Goal: Task Accomplishment & Management: Manage account settings

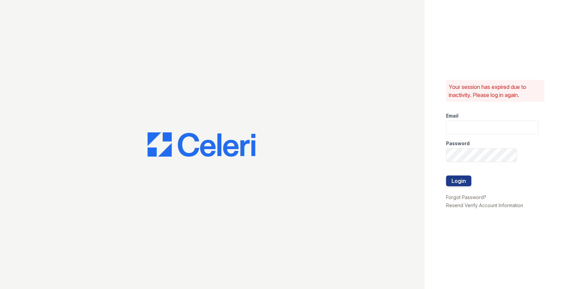
click at [457, 119] on div "Email" at bounding box center [492, 113] width 92 height 13
click at [457, 122] on input "email" at bounding box center [492, 128] width 92 height 14
type input "[EMAIL_ADDRESS][DOMAIN_NAME]"
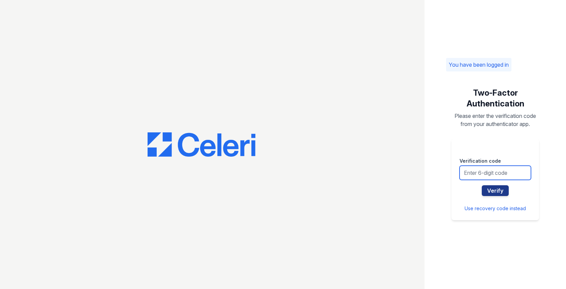
click at [479, 168] on input "text" at bounding box center [494, 173] width 71 height 14
type input "565662"
click at [482, 185] on button "Verify" at bounding box center [495, 190] width 27 height 11
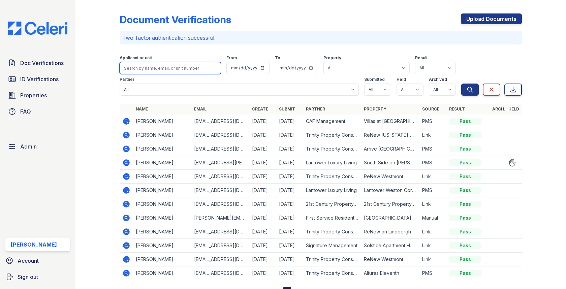
click at [180, 72] on input "search" at bounding box center [170, 68] width 101 height 12
type input "shounda"
click at [461, 84] on button "Search" at bounding box center [470, 90] width 18 height 12
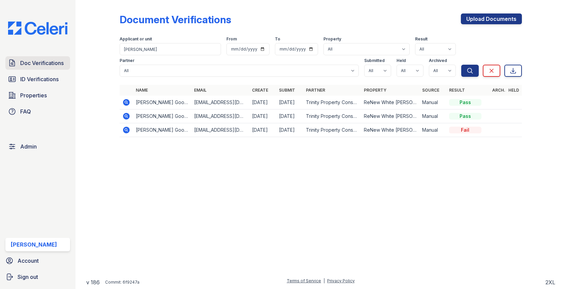
click at [67, 58] on link "Doc Verifications" at bounding box center [37, 62] width 65 height 13
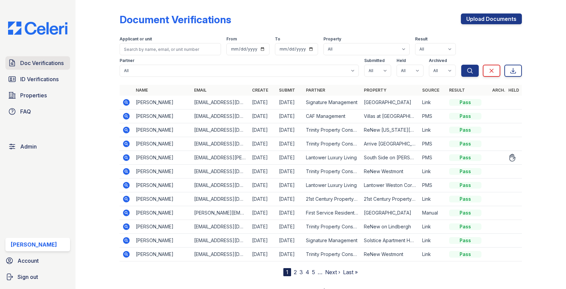
click at [47, 66] on span "Doc Verifications" at bounding box center [41, 63] width 43 height 8
click at [62, 61] on span "Doc Verifications" at bounding box center [41, 63] width 43 height 8
click at [132, 156] on td at bounding box center [126, 158] width 13 height 14
click at [128, 156] on icon at bounding box center [126, 157] width 7 height 7
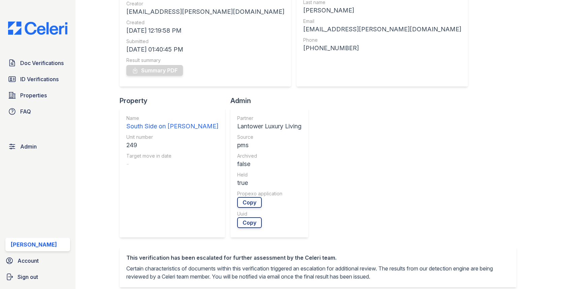
scroll to position [79, 0]
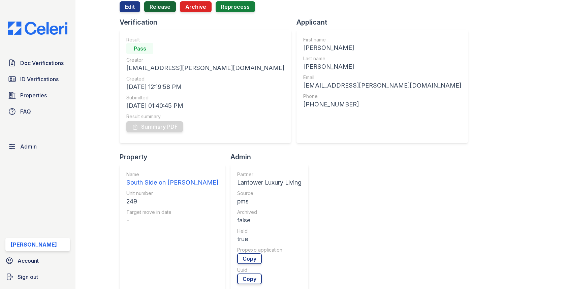
click at [159, 4] on link "Release" at bounding box center [160, 6] width 32 height 11
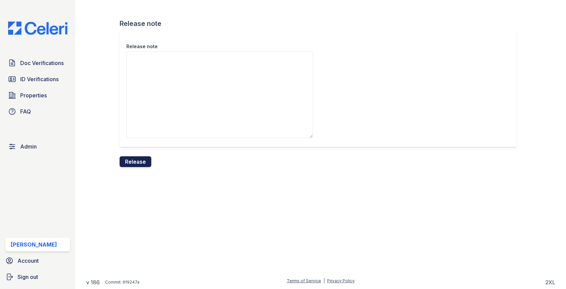
click at [142, 159] on button "Release" at bounding box center [136, 161] width 32 height 11
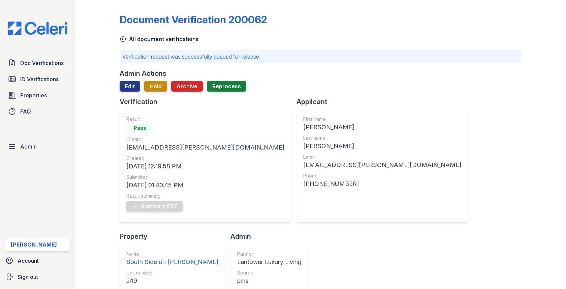
click at [69, 60] on link "Doc Verifications" at bounding box center [37, 62] width 65 height 13
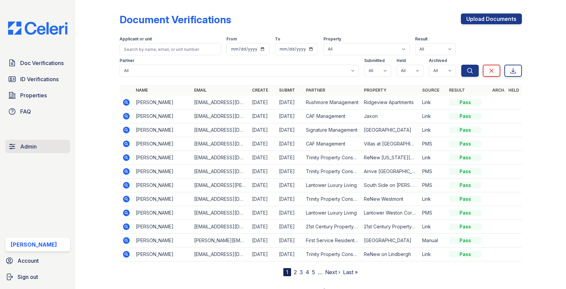
click at [31, 140] on link "Admin" at bounding box center [37, 146] width 65 height 13
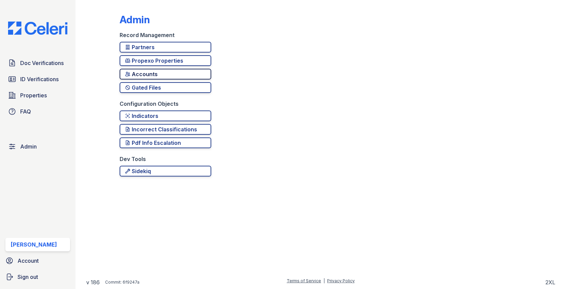
click at [163, 76] on div "Accounts" at bounding box center [165, 74] width 81 height 8
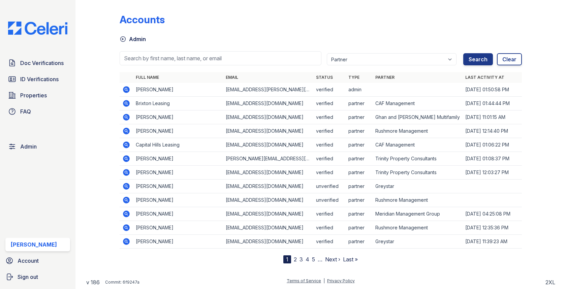
click at [172, 68] on div at bounding box center [321, 68] width 402 height 7
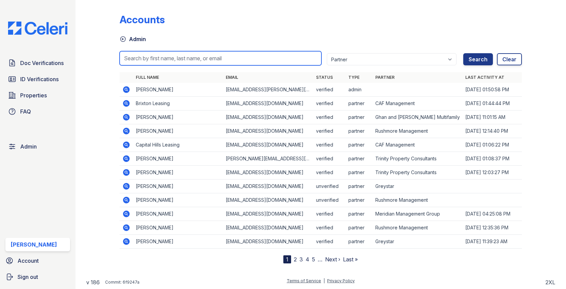
click at [176, 61] on input "search" at bounding box center [220, 58] width 201 height 14
paste input "[EMAIL_ADDRESS][DOMAIN_NAME]"
type input "[EMAIL_ADDRESS][DOMAIN_NAME]"
click at [463, 53] on button "Search" at bounding box center [478, 59] width 30 height 12
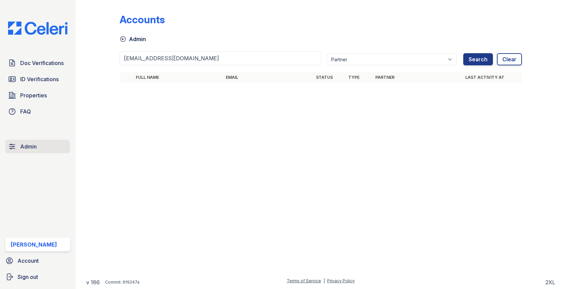
click at [42, 145] on link "Admin" at bounding box center [37, 146] width 65 height 13
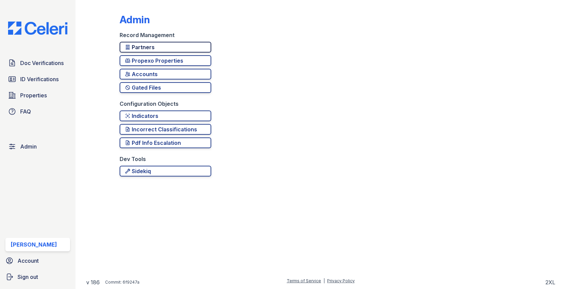
click at [176, 42] on link "Partners" at bounding box center [166, 47] width 92 height 11
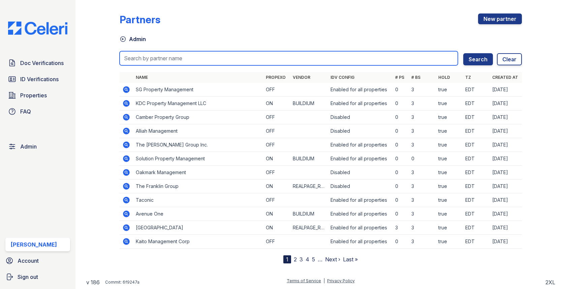
click at [170, 56] on input "search" at bounding box center [289, 58] width 338 height 14
type input "sign"
click at [463, 53] on button "Search" at bounding box center [478, 59] width 30 height 12
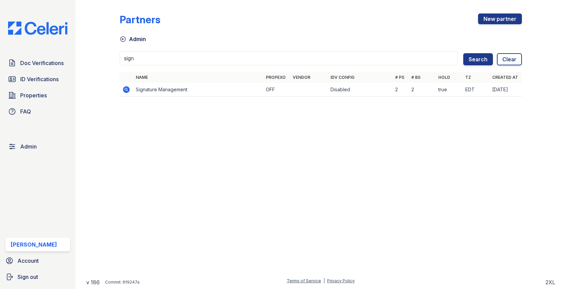
click at [128, 89] on icon at bounding box center [126, 89] width 7 height 7
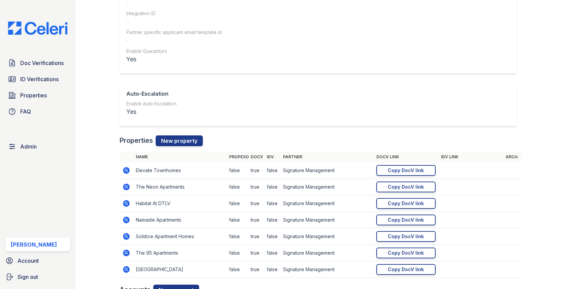
scroll to position [699, 0]
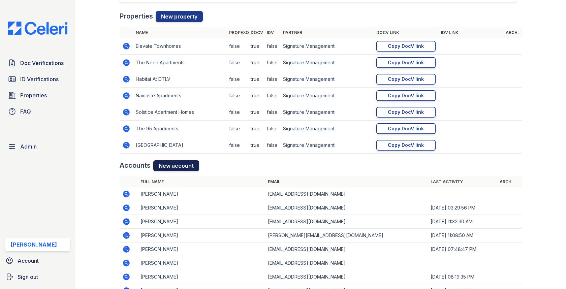
click at [180, 160] on link "New account" at bounding box center [176, 165] width 46 height 11
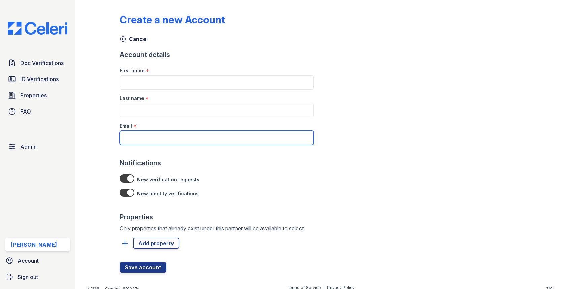
click at [164, 139] on input "Email" at bounding box center [217, 138] width 194 height 14
paste input "[EMAIL_ADDRESS][DOMAIN_NAME]"
type input "[EMAIL_ADDRESS][DOMAIN_NAME]"
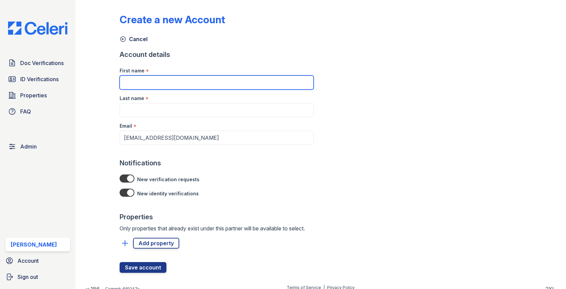
click at [174, 83] on input "First name" at bounding box center [217, 82] width 194 height 14
type input "[PERSON_NAME]"
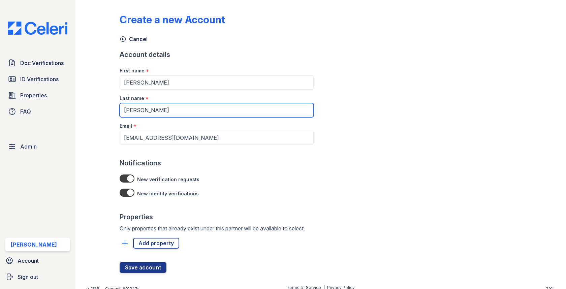
type input "[PERSON_NAME]"
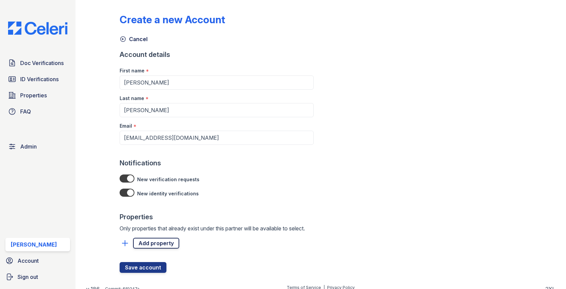
click at [166, 240] on link "Add property" at bounding box center [156, 243] width 46 height 11
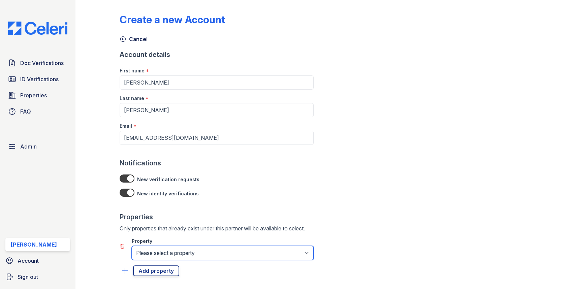
click at [166, 246] on select "Please select a property [GEOGRAPHIC_DATA] Elevate Townhomes Habitat At DTLV Na…" at bounding box center [223, 253] width 182 height 14
select select "4663"
click at [132, 246] on select "Please select a property [GEOGRAPHIC_DATA] Elevate Townhomes Habitat At DTLV Na…" at bounding box center [223, 253] width 182 height 14
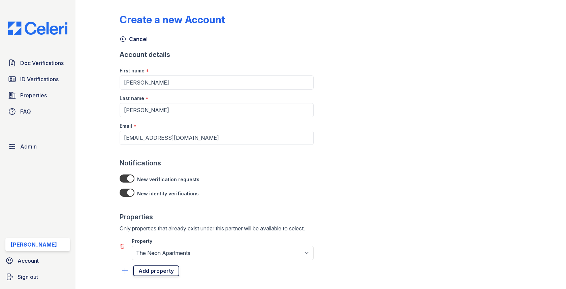
click at [153, 269] on link "Add property" at bounding box center [156, 270] width 46 height 11
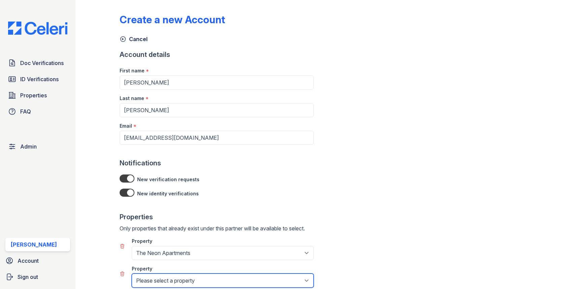
click at [153, 280] on select "Please select a property [GEOGRAPHIC_DATA] Elevate Townhomes Habitat At DTLV Na…" at bounding box center [223, 280] width 182 height 14
select select "4662"
click at [132, 273] on select "Please select a property [GEOGRAPHIC_DATA] Elevate Townhomes Habitat At DTLV Na…" at bounding box center [223, 280] width 182 height 14
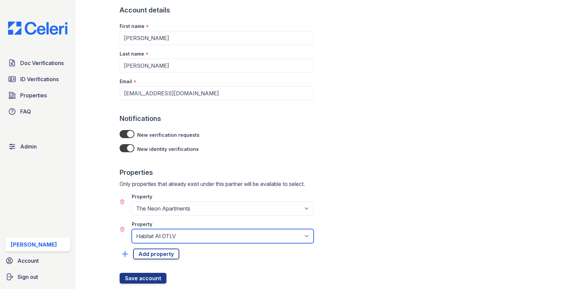
scroll to position [61, 0]
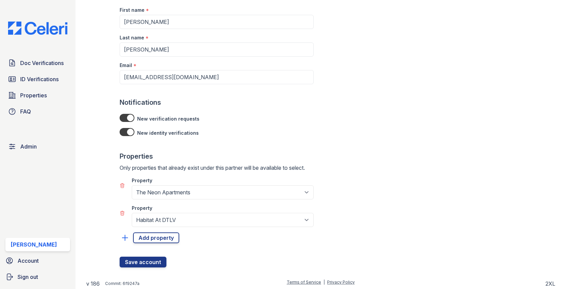
click at [146, 267] on div "Create a new Account Cancel Account details First name * [PERSON_NAME] Last nam…" at bounding box center [320, 108] width 469 height 339
click at [146, 257] on button "Save account" at bounding box center [143, 262] width 47 height 11
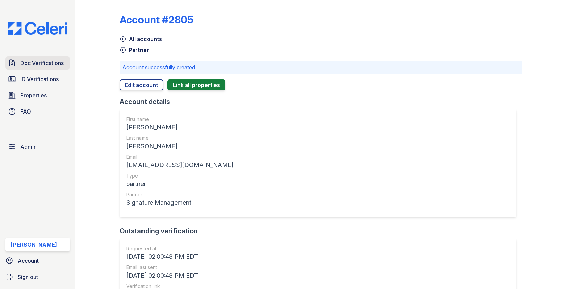
click at [45, 57] on link "Doc Verifications" at bounding box center [37, 62] width 65 height 13
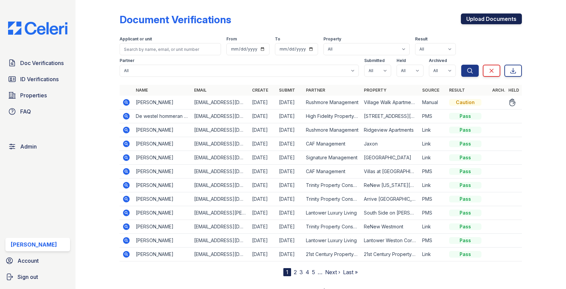
click at [464, 18] on link "Upload Documents" at bounding box center [491, 18] width 61 height 11
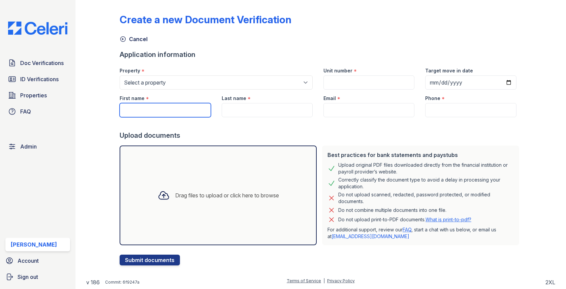
click at [152, 112] on input "First name" at bounding box center [165, 110] width 91 height 14
paste input "Goods , Shounda"
click at [152, 109] on input "Goods , Shounda" at bounding box center [165, 110] width 91 height 14
click at [147, 109] on input "Goods , Shounda" at bounding box center [165, 110] width 91 height 14
click at [146, 109] on input "Goods , Shounda" at bounding box center [165, 110] width 91 height 14
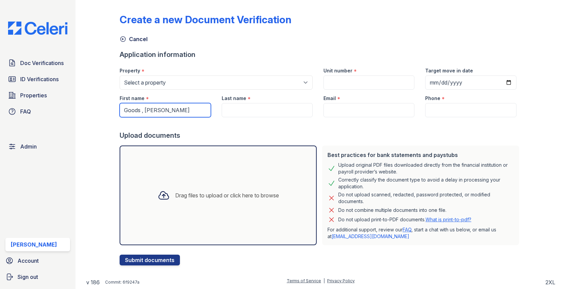
click at [134, 109] on input "Goods , Shounda" at bounding box center [165, 110] width 91 height 14
type input "Shounda"
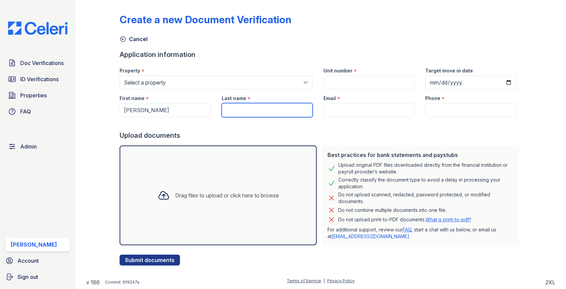
paste input "Goods"
type input "Goods"
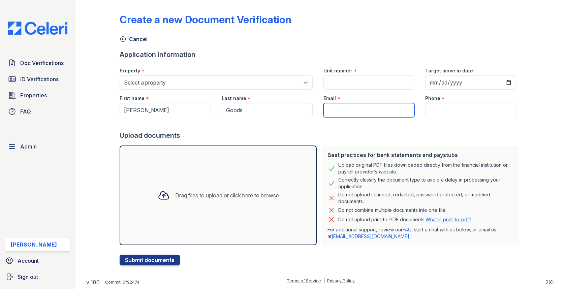
type input "g"
type input "sgood@gmail.com"
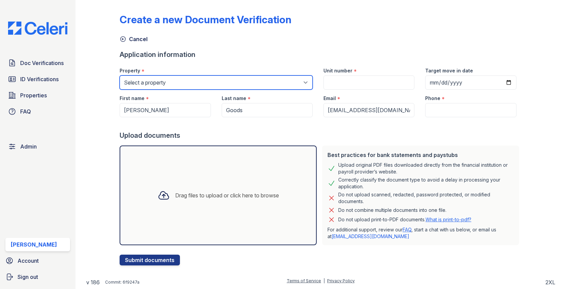
click at [168, 80] on select "Select a property 0000 Kinney Avenue 09 Cape Coral 10006 North Glowing Forge Co…" at bounding box center [216, 82] width 193 height 14
select select "600"
click at [120, 75] on select "Select a property 0000 Kinney Avenue 09 Cape Coral 10006 North Glowing Forge Co…" at bounding box center [216, 82] width 193 height 14
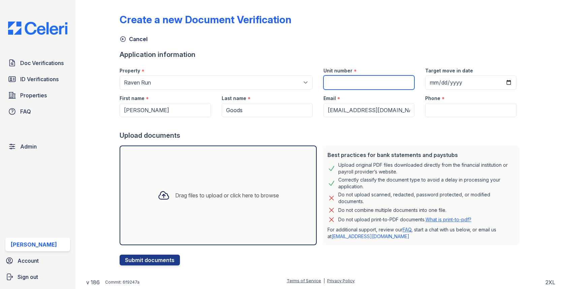
click at [358, 83] on input "Unit number" at bounding box center [368, 82] width 91 height 14
type input "1"
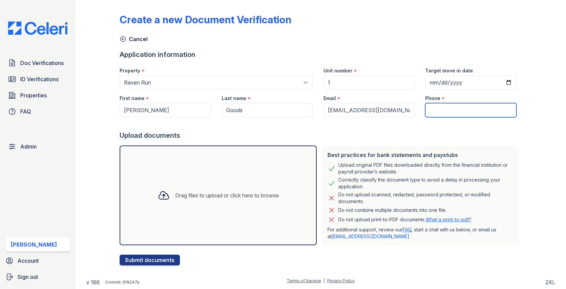
click at [437, 108] on input "Phone" at bounding box center [470, 110] width 91 height 14
type input "3054444444"
click at [255, 186] on div "Drag files to upload or click here to browse" at bounding box center [218, 195] width 132 height 23
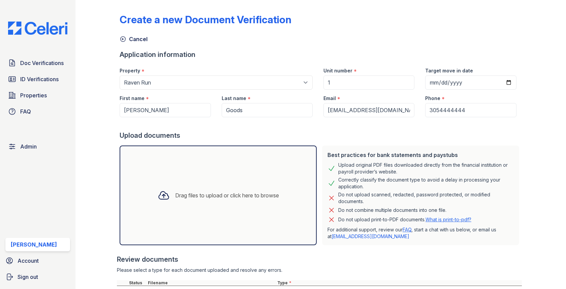
scroll to position [108, 0]
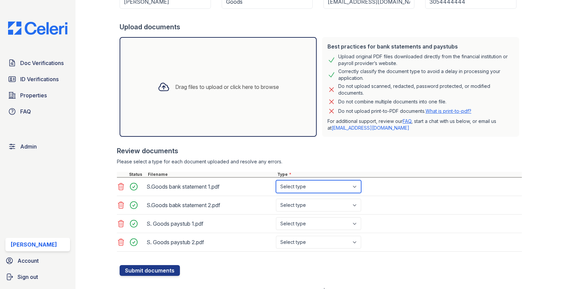
click at [307, 186] on select "Select type Paystub Bank Statement Offer Letter Tax Documents Benefit Award Let…" at bounding box center [318, 186] width 85 height 13
select select "bank_statement"
click at [276, 180] on select "Select type Paystub Bank Statement Offer Letter Tax Documents Benefit Award Let…" at bounding box center [318, 186] width 85 height 13
click at [309, 205] on select "Select type Paystub Bank Statement Offer Letter Tax Documents Benefit Award Let…" at bounding box center [318, 205] width 85 height 13
select select "bank_statement"
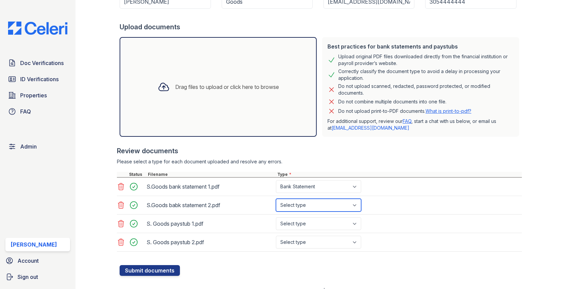
click at [276, 199] on select "Select type Paystub Bank Statement Offer Letter Tax Documents Benefit Award Let…" at bounding box center [318, 205] width 85 height 13
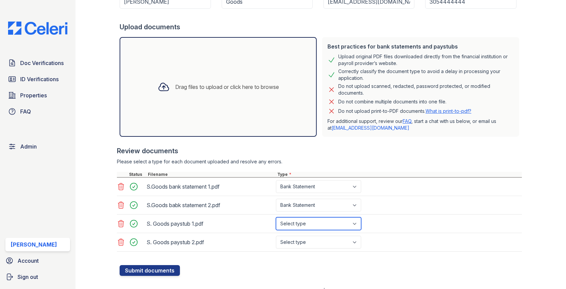
click at [305, 224] on select "Select type Paystub Bank Statement Offer Letter Tax Documents Benefit Award Let…" at bounding box center [318, 223] width 85 height 13
select select "paystub"
click at [276, 217] on select "Select type Paystub Bank Statement Offer Letter Tax Documents Benefit Award Let…" at bounding box center [318, 223] width 85 height 13
click at [304, 237] on select "Select type Paystub Bank Statement Offer Letter Tax Documents Benefit Award Let…" at bounding box center [318, 242] width 85 height 13
select select "paystub"
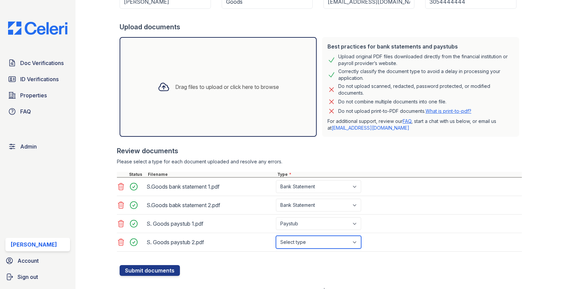
click at [276, 236] on select "Select type Paystub Bank Statement Offer Letter Tax Documents Benefit Award Let…" at bounding box center [318, 242] width 85 height 13
click at [181, 262] on div at bounding box center [321, 261] width 402 height 7
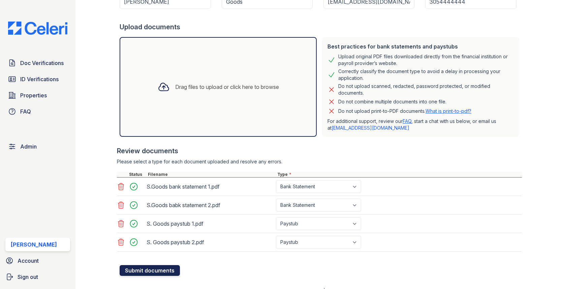
click at [173, 265] on button "Submit documents" at bounding box center [150, 270] width 60 height 11
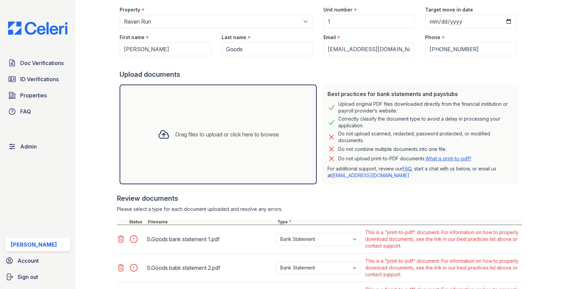
scroll to position [176, 0]
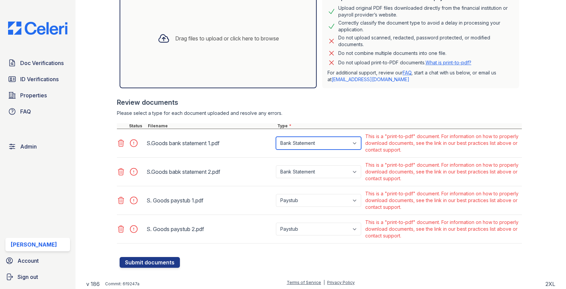
click at [289, 144] on select "Paystub Bank Statement Offer Letter Tax Documents Benefit Award Letter Investme…" at bounding box center [318, 143] width 85 height 13
select select "other"
click at [276, 137] on select "Paystub Bank Statement Offer Letter Tax Documents Benefit Award Letter Investme…" at bounding box center [318, 143] width 85 height 13
click at [305, 176] on div "Paystub Bank Statement Offer Letter Tax Documents Benefit Award Letter Investme…" at bounding box center [318, 171] width 89 height 23
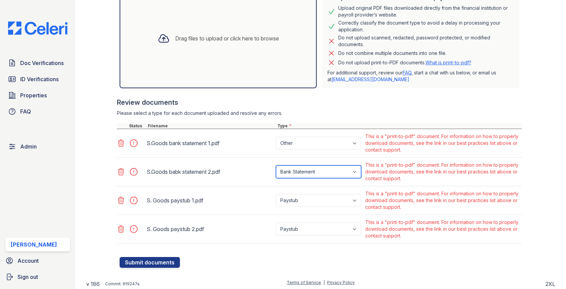
click at [305, 176] on select "Paystub Bank Statement Offer Letter Tax Documents Benefit Award Letter Investme…" at bounding box center [318, 171] width 85 height 13
select select "other"
click at [276, 165] on select "Paystub Bank Statement Offer Letter Tax Documents Benefit Award Letter Investme…" at bounding box center [318, 171] width 85 height 13
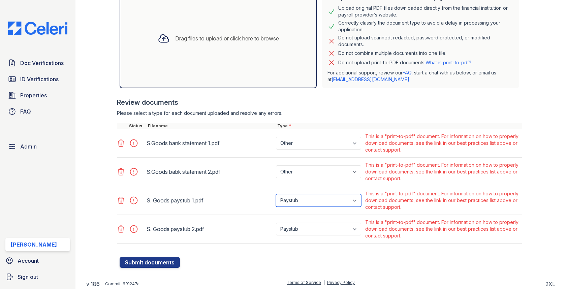
drag, startPoint x: 305, startPoint y: 176, endPoint x: 304, endPoint y: 204, distance: 27.3
click at [304, 204] on select "Paystub Bank Statement Offer Letter Tax Documents Benefit Award Letter Investme…" at bounding box center [318, 200] width 85 height 13
select select "other"
click at [276, 194] on select "Paystub Bank Statement Offer Letter Tax Documents Benefit Award Letter Investme…" at bounding box center [318, 200] width 85 height 13
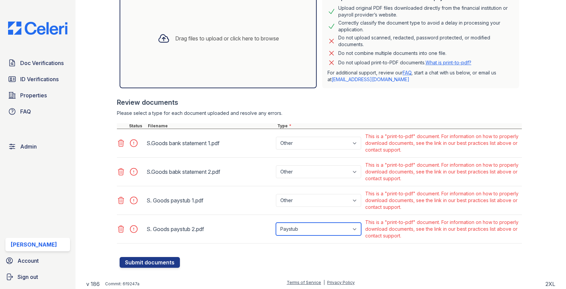
drag, startPoint x: 304, startPoint y: 204, endPoint x: 309, endPoint y: 232, distance: 29.0
click at [309, 232] on select "Paystub Bank Statement Offer Letter Tax Documents Benefit Award Letter Investme…" at bounding box center [318, 229] width 85 height 13
select select "other"
click at [276, 223] on select "Paystub Bank Statement Offer Letter Tax Documents Benefit Award Letter Investme…" at bounding box center [318, 229] width 85 height 13
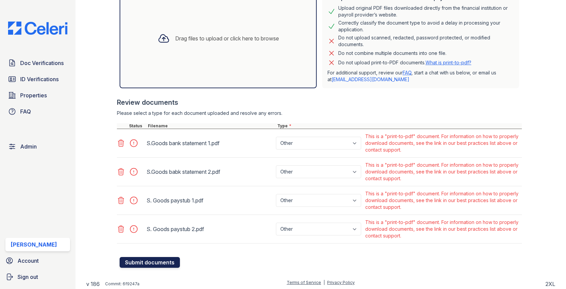
click at [173, 266] on button "Submit documents" at bounding box center [150, 262] width 60 height 11
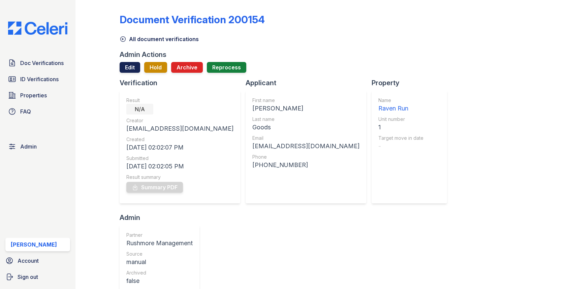
click at [128, 67] on link "Edit" at bounding box center [130, 67] width 21 height 11
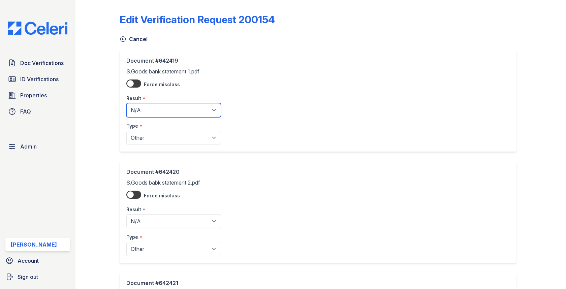
click at [147, 104] on select "Pending Sent Started Processing Pass Fail Caution Error N/A" at bounding box center [173, 110] width 95 height 14
select select "pass"
click at [126, 103] on select "Pending Sent Started Processing Pass Fail Caution Error N/A" at bounding box center [173, 110] width 95 height 14
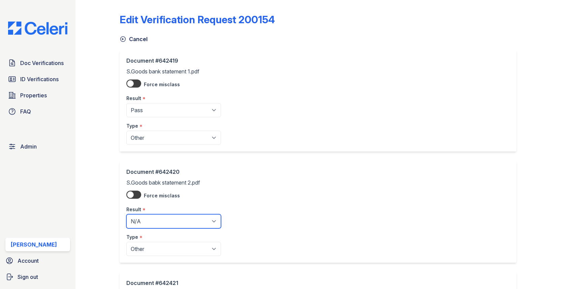
click at [163, 219] on select "Pending Sent Started Processing Pass Fail Caution Error N/A" at bounding box center [173, 221] width 95 height 14
select select "pass"
click at [126, 214] on select "Pending Sent Started Processing Pass Fail Caution Error N/A" at bounding box center [173, 221] width 95 height 14
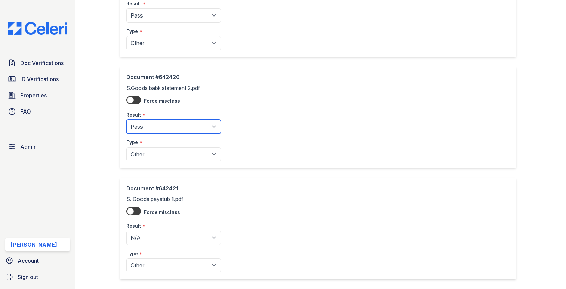
scroll to position [102, 0]
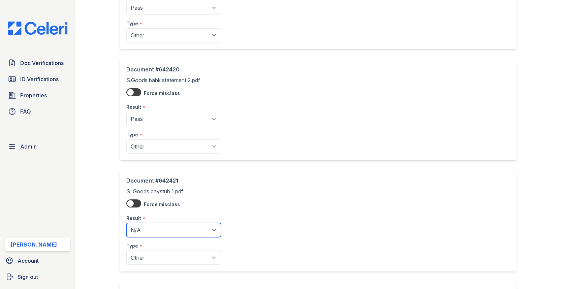
click at [153, 230] on select "Pending Sent Started Processing Pass Fail Caution Error N/A" at bounding box center [173, 230] width 95 height 14
click at [126, 223] on select "Pending Sent Started Processing Pass Fail Caution Error N/A" at bounding box center [173, 230] width 95 height 14
click at [155, 235] on select "Pending Sent Started Processing Pass Fail Caution Error N/A" at bounding box center [173, 230] width 95 height 14
select select "pass"
click at [126, 223] on select "Pending Sent Started Processing Pass Fail Caution Error N/A" at bounding box center [173, 230] width 95 height 14
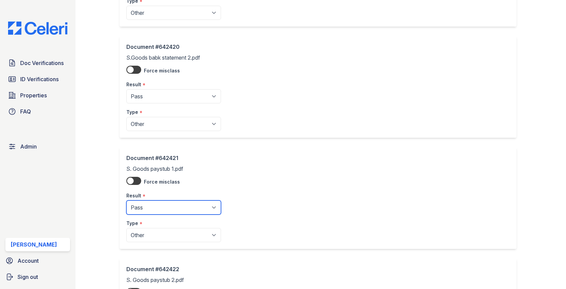
scroll to position [234, 0]
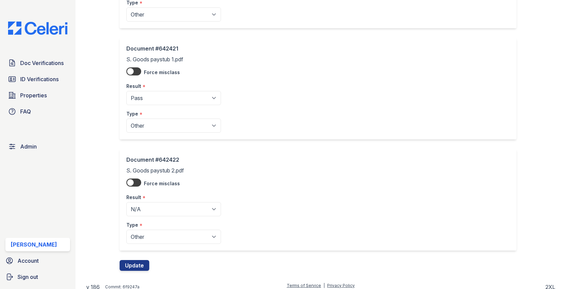
click at [164, 216] on div "Type *" at bounding box center [173, 222] width 95 height 13
click at [164, 206] on select "Pending Sent Started Processing Pass Fail Caution Error N/A" at bounding box center [173, 209] width 95 height 14
select select "pass"
click at [126, 202] on select "Pending Sent Started Processing Pass Fail Caution Error N/A" at bounding box center [173, 209] width 95 height 14
click at [143, 263] on button "Update" at bounding box center [135, 265] width 30 height 11
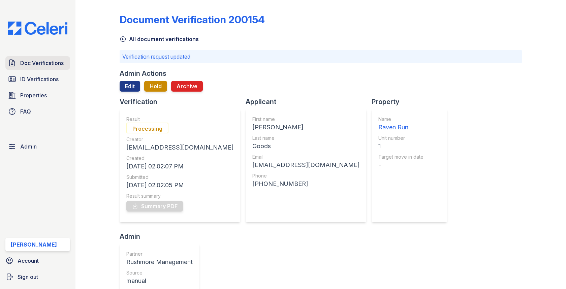
click at [48, 62] on span "Doc Verifications" at bounding box center [41, 63] width 43 height 8
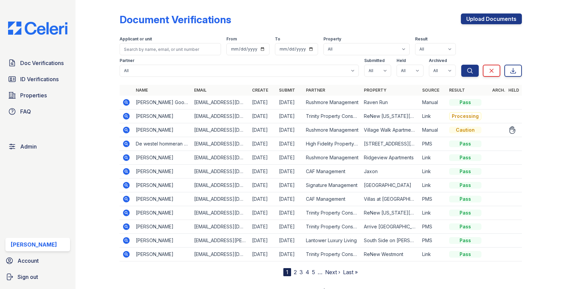
click at [124, 132] on icon at bounding box center [126, 130] width 8 height 8
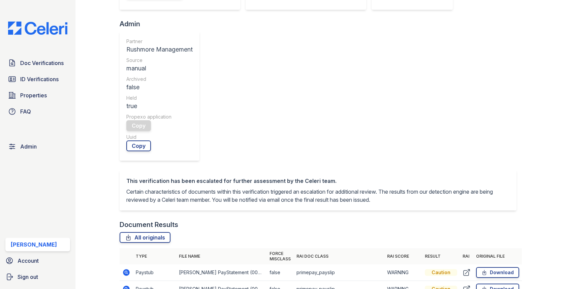
scroll to position [216, 0]
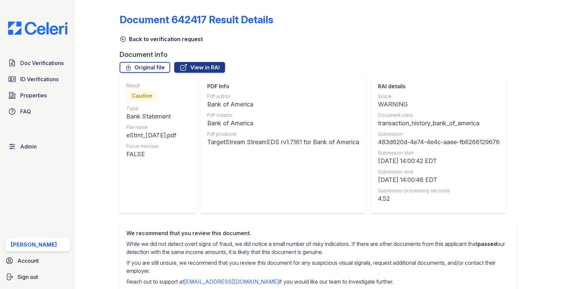
click at [128, 37] on link "Back to verification request" at bounding box center [161, 39] width 83 height 8
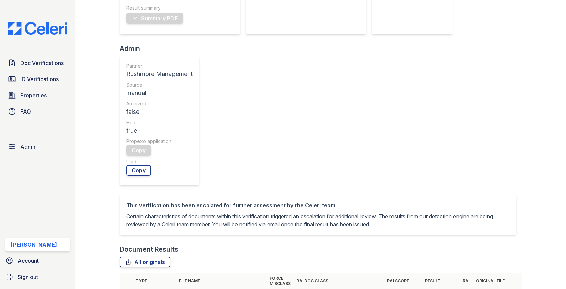
scroll to position [215, 0]
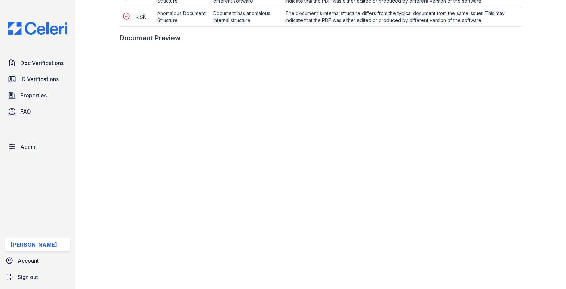
scroll to position [328, 0]
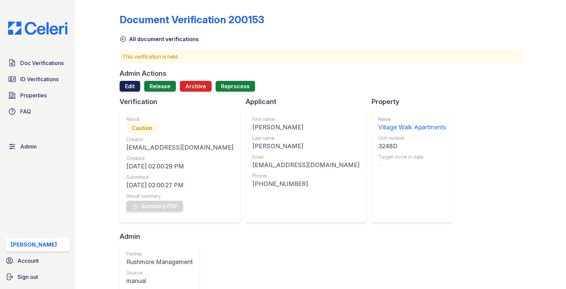
click at [132, 82] on link "Edit" at bounding box center [130, 86] width 21 height 11
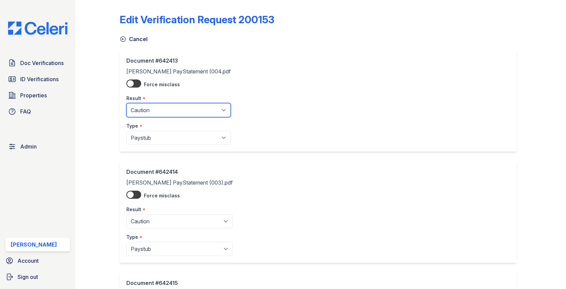
click at [145, 115] on select "Pending Sent Started Processing Pass Fail Caution Error N/A" at bounding box center [178, 110] width 104 height 14
click at [126, 103] on select "Pending Sent Started Processing Pass Fail Caution Error N/A" at bounding box center [178, 110] width 104 height 14
click at [152, 103] on div "Document #642413 Jocelyn PayStatement (004.pdf Force misclass Result * Pending …" at bounding box center [178, 101] width 104 height 88
click at [152, 104] on select "Pending Sent Started Processing Pass Fail Caution Error N/A" at bounding box center [178, 110] width 104 height 14
select select "pass"
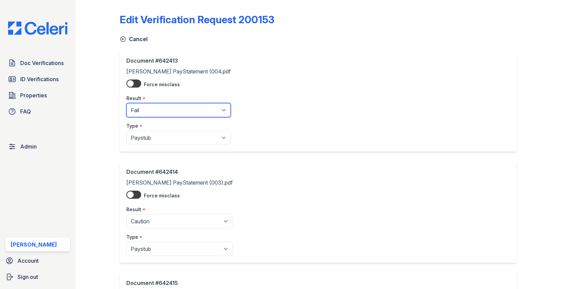
click at [126, 103] on select "Pending Sent Started Processing Pass Fail Caution Error N/A" at bounding box center [178, 110] width 104 height 14
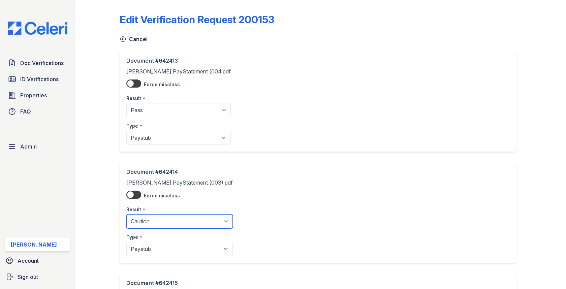
click at [172, 226] on select "Pending Sent Started Processing Pass Fail Caution Error N/A" at bounding box center [179, 221] width 106 height 14
select select "pass"
click at [126, 214] on select "Pending Sent Started Processing Pass Fail Caution Error N/A" at bounding box center [179, 221] width 106 height 14
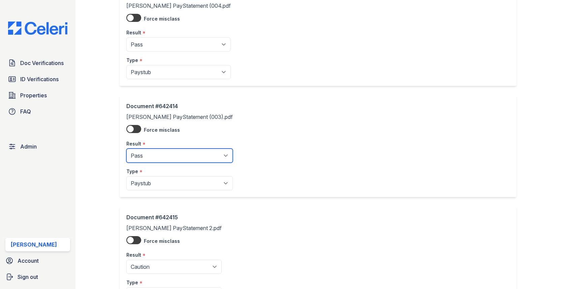
scroll to position [109, 0]
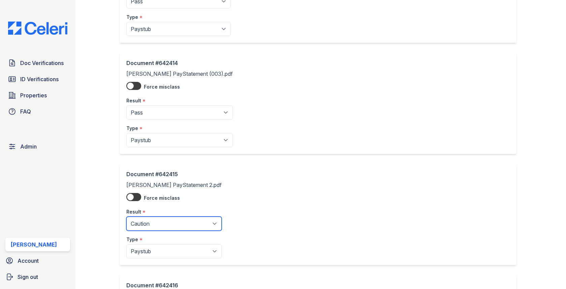
click at [171, 218] on select "Pending Sent Started Processing Pass Fail Caution Error N/A" at bounding box center [173, 224] width 95 height 14
select select "pass"
click at [126, 217] on select "Pending Sent Started Processing Pass Fail Caution Error N/A" at bounding box center [173, 224] width 95 height 14
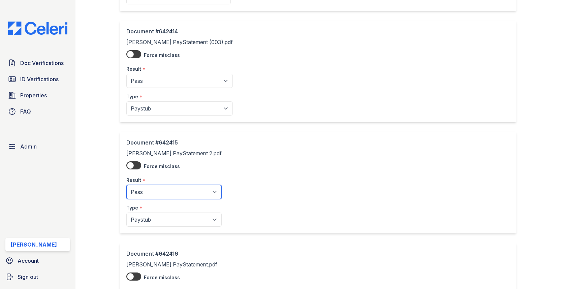
scroll to position [191, 0]
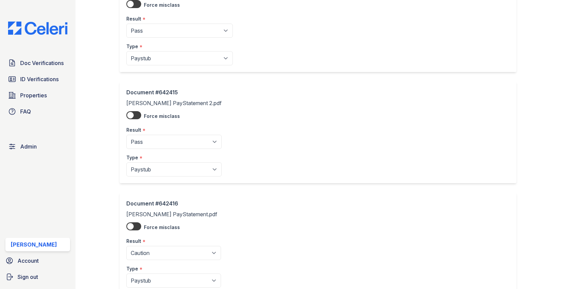
click at [161, 241] on div "Result *" at bounding box center [173, 238] width 95 height 13
click at [159, 243] on div "Result *" at bounding box center [173, 238] width 95 height 13
click at [155, 246] on select "Pending Sent Started Processing Pass Fail Caution Error N/A" at bounding box center [173, 253] width 95 height 14
select select "pass"
click at [126, 246] on select "Pending Sent Started Processing Pass Fail Caution Error N/A" at bounding box center [173, 253] width 95 height 14
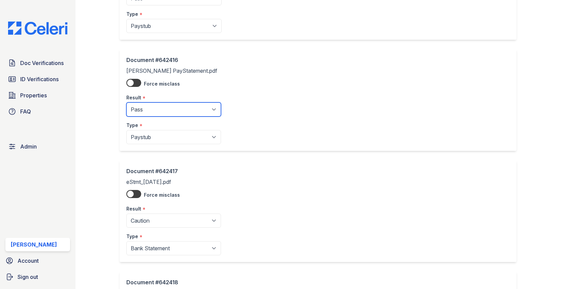
scroll to position [458, 0]
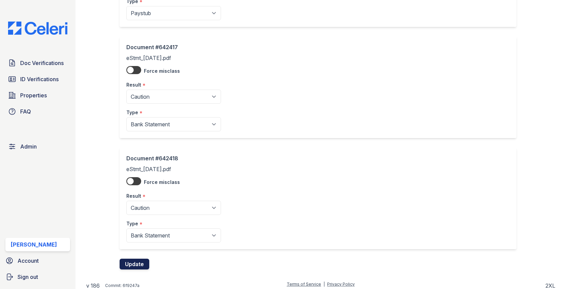
click at [148, 259] on button "Update" at bounding box center [135, 264] width 30 height 11
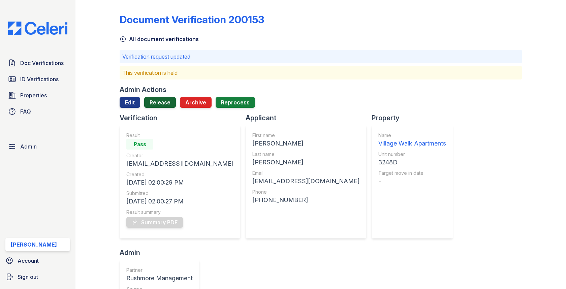
click at [159, 101] on link "Release" at bounding box center [160, 102] width 32 height 11
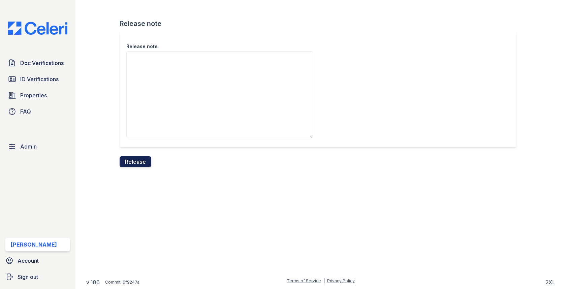
click at [141, 162] on button "Release" at bounding box center [136, 161] width 32 height 11
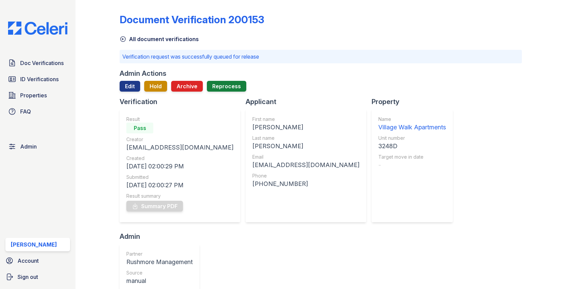
click at [48, 59] on span "Doc Verifications" at bounding box center [41, 63] width 43 height 8
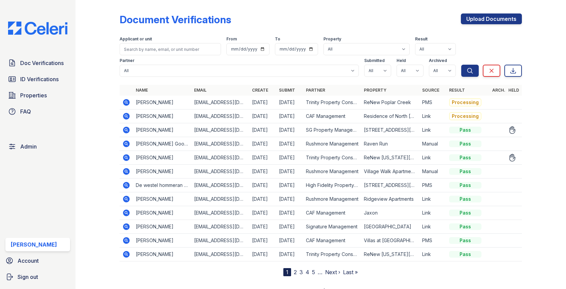
click at [127, 154] on icon at bounding box center [126, 158] width 8 height 8
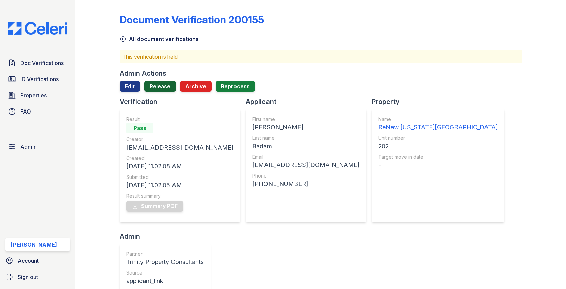
click at [166, 86] on link "Release" at bounding box center [160, 86] width 32 height 11
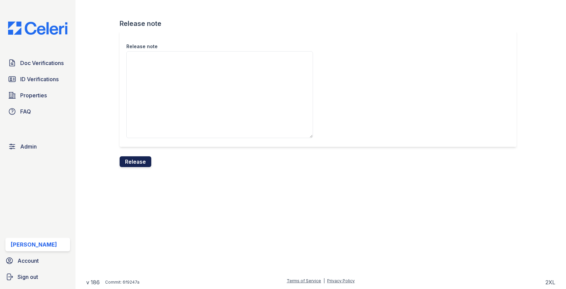
click at [140, 157] on button "Release" at bounding box center [136, 161] width 32 height 11
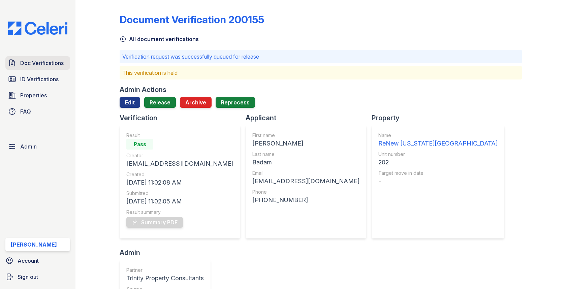
click at [40, 62] on span "Doc Verifications" at bounding box center [41, 63] width 43 height 8
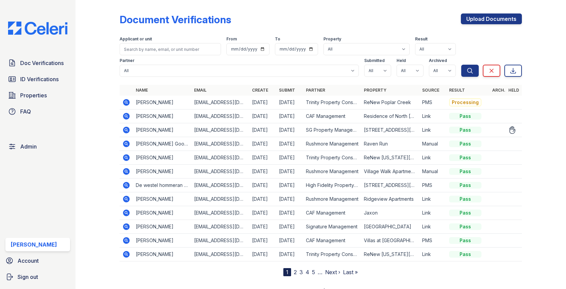
click at [127, 142] on icon at bounding box center [126, 143] width 7 height 7
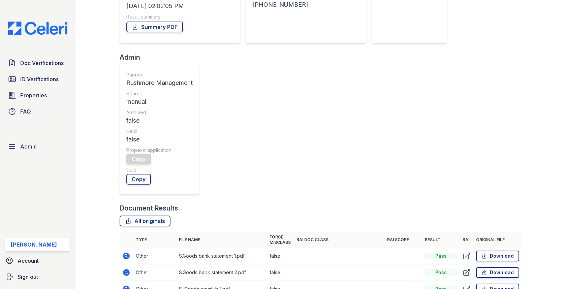
scroll to position [26, 0]
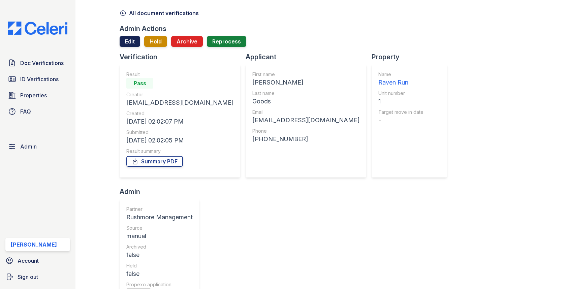
click at [136, 44] on link "Edit" at bounding box center [130, 41] width 21 height 11
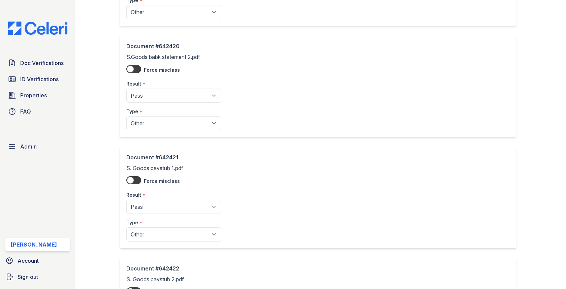
scroll to position [131, 0]
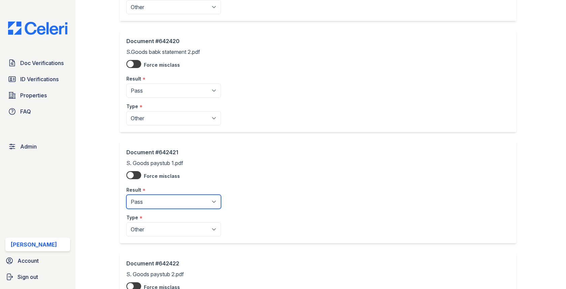
click at [172, 200] on select "Pending Sent Started Processing Pass Fail Caution Error N/A" at bounding box center [173, 202] width 95 height 14
select select "caution"
click at [126, 195] on select "Pending Sent Started Processing Pass Fail Caution Error N/A" at bounding box center [173, 202] width 95 height 14
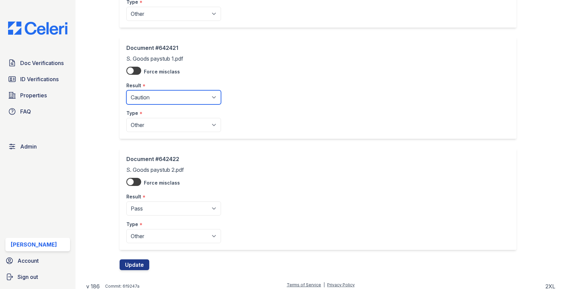
scroll to position [237, 0]
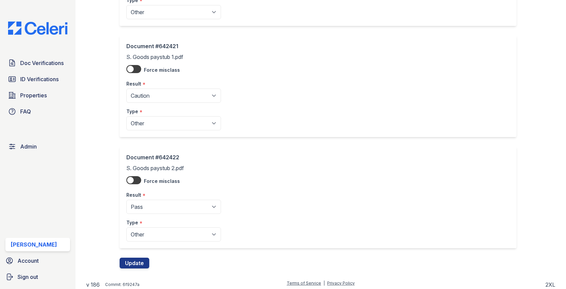
click at [167, 214] on div "Type *" at bounding box center [173, 220] width 95 height 13
click at [167, 206] on select "Pending Sent Started Processing Pass Fail Caution Error N/A" at bounding box center [173, 207] width 95 height 14
select select "caution"
click at [126, 200] on select "Pending Sent Started Processing Pass Fail Caution Error N/A" at bounding box center [173, 207] width 95 height 14
click at [139, 258] on button "Update" at bounding box center [135, 263] width 30 height 11
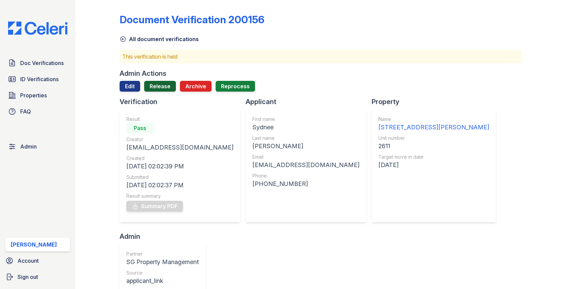
click at [155, 85] on link "Release" at bounding box center [160, 86] width 32 height 11
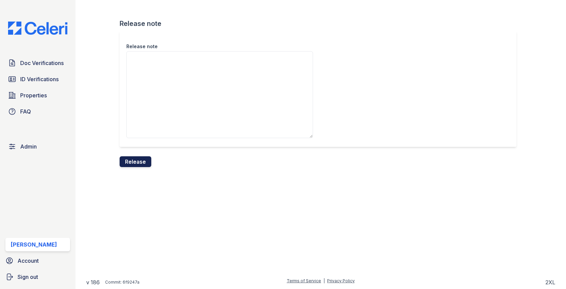
click at [144, 161] on button "Release" at bounding box center [136, 161] width 32 height 11
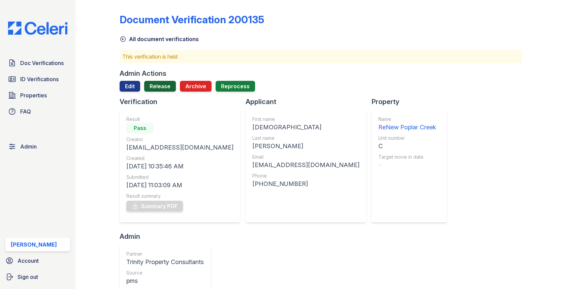
click at [147, 84] on link "Release" at bounding box center [160, 86] width 32 height 11
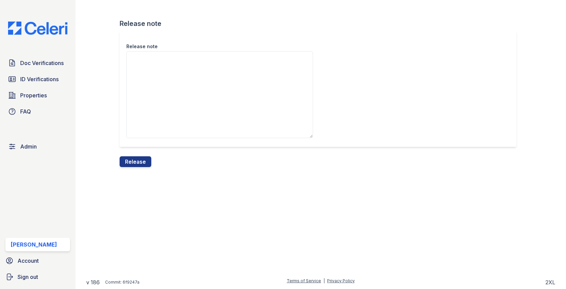
click at [144, 155] on div "Release note" at bounding box center [321, 93] width 402 height 125
click at [144, 156] on button "Release" at bounding box center [136, 161] width 32 height 11
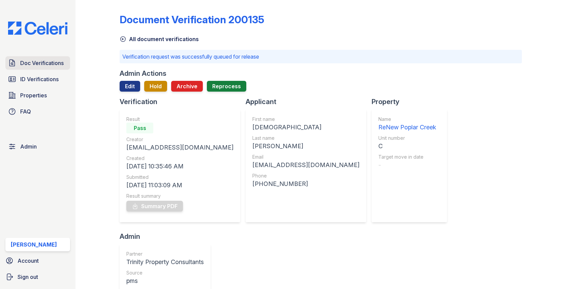
click at [56, 61] on span "Doc Verifications" at bounding box center [41, 63] width 43 height 8
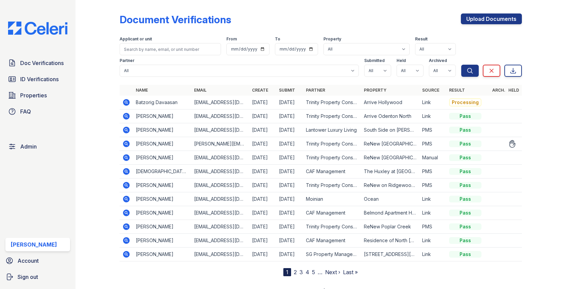
click at [126, 142] on icon at bounding box center [126, 143] width 2 height 2
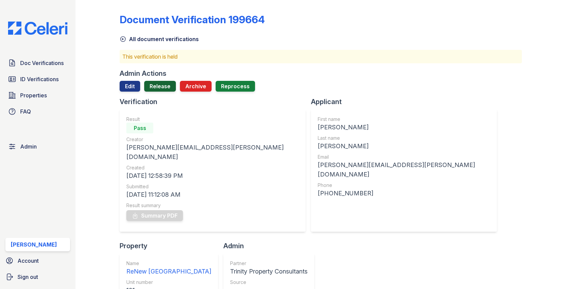
click at [157, 82] on link "Release" at bounding box center [160, 86] width 32 height 11
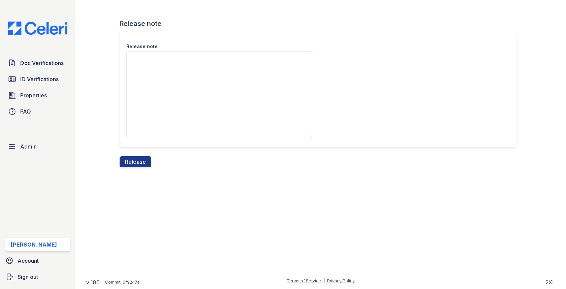
click at [138, 154] on div "Release note" at bounding box center [321, 93] width 402 height 125
click at [138, 160] on button "Release" at bounding box center [136, 161] width 32 height 11
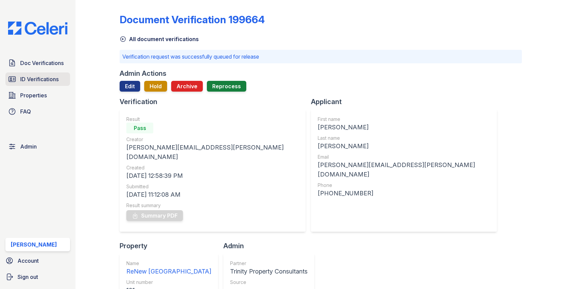
click at [49, 83] on span "ID Verifications" at bounding box center [39, 79] width 38 height 8
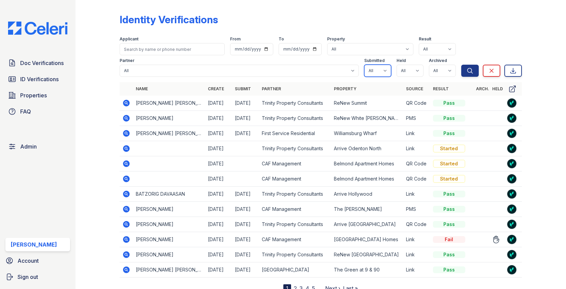
click at [383, 71] on select "All true false" at bounding box center [377, 71] width 27 height 12
select select "true"
click at [364, 65] on select "All true false" at bounding box center [377, 71] width 27 height 12
click at [404, 68] on select "All true false" at bounding box center [409, 71] width 27 height 12
select select "true"
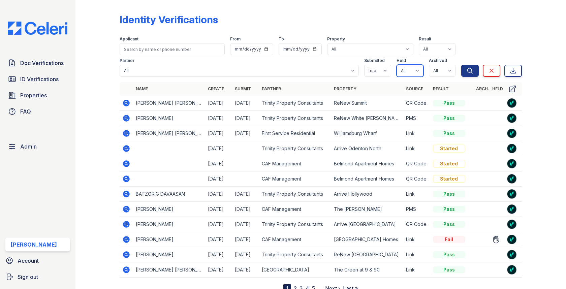
click at [396, 65] on select "All true false" at bounding box center [409, 71] width 27 height 12
click at [437, 66] on select "All true false" at bounding box center [442, 71] width 27 height 12
select select "false"
click at [429, 65] on select "All true false" at bounding box center [442, 71] width 27 height 12
click at [462, 70] on button "Search" at bounding box center [470, 71] width 18 height 12
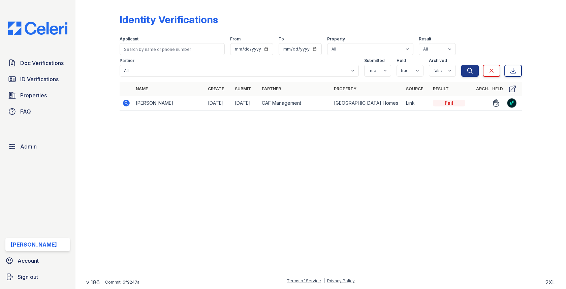
click at [125, 99] on icon at bounding box center [126, 103] width 8 height 8
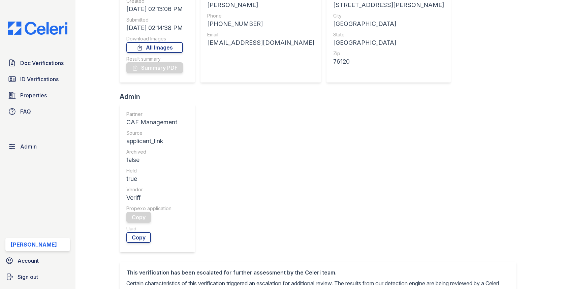
scroll to position [194, 0]
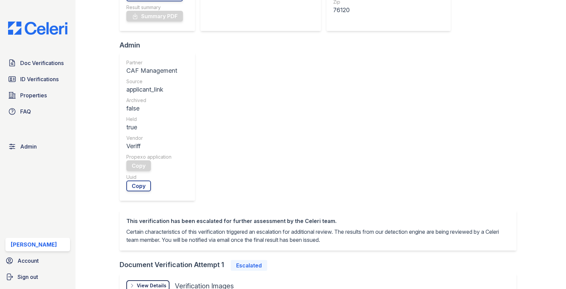
click at [155, 282] on div "View Details" at bounding box center [152, 285] width 30 height 7
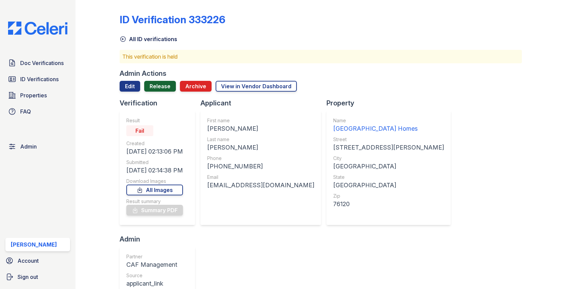
click at [158, 86] on link "Release" at bounding box center [160, 86] width 32 height 11
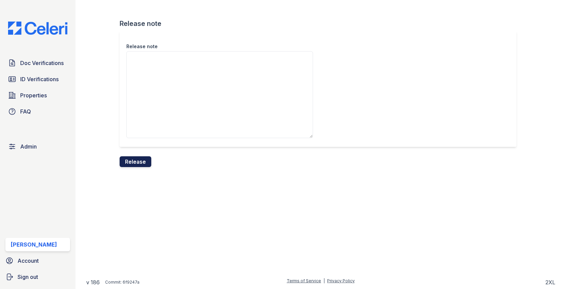
click at [137, 160] on button "Release" at bounding box center [136, 161] width 32 height 11
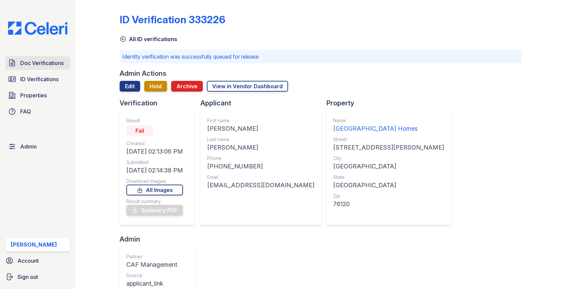
click at [52, 66] on span "Doc Verifications" at bounding box center [41, 63] width 43 height 8
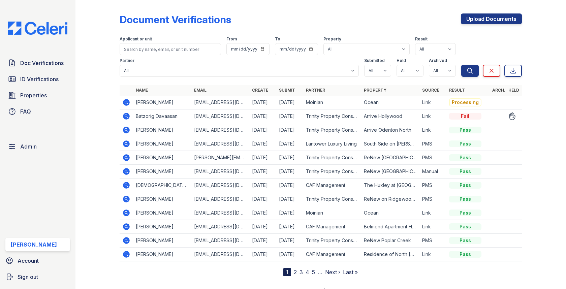
click at [124, 119] on icon at bounding box center [126, 116] width 8 height 8
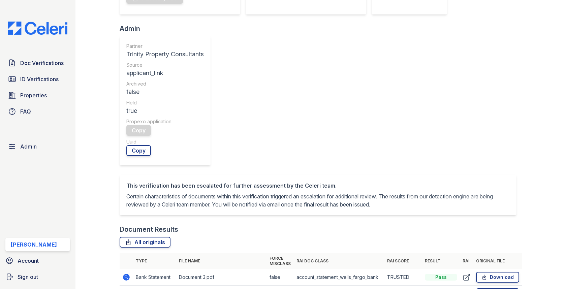
scroll to position [216, 0]
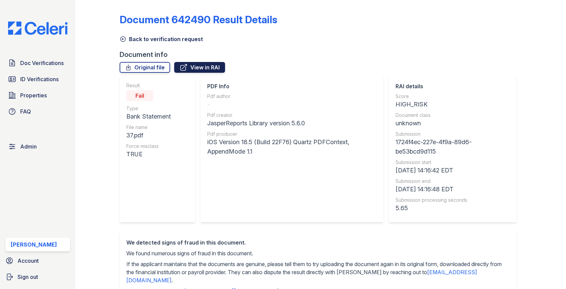
click at [209, 68] on link "View in RAI" at bounding box center [199, 67] width 51 height 11
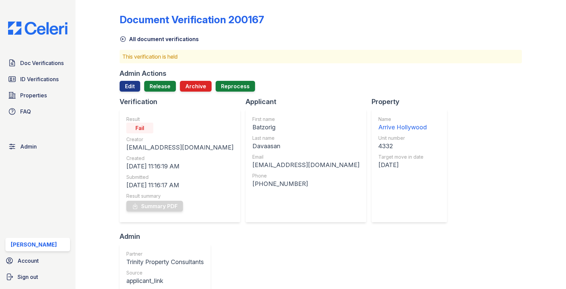
click at [127, 79] on div "Admin Actions Edit Release Archive Reprocess" at bounding box center [321, 83] width 402 height 28
click at [127, 82] on link "Edit" at bounding box center [130, 86] width 21 height 11
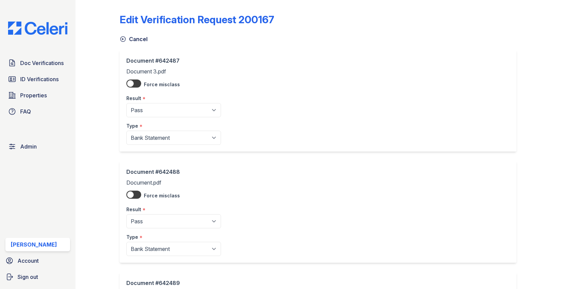
scroll to position [237, 0]
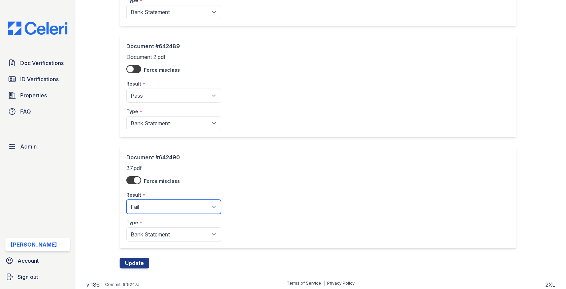
click at [155, 204] on select "Pending Sent Started Processing Pass Fail Caution Error N/A" at bounding box center [173, 207] width 95 height 14
select select "caution"
click at [126, 200] on select "Pending Sent Started Processing Pass Fail Caution Error N/A" at bounding box center [173, 207] width 95 height 14
click at [139, 258] on button "Update" at bounding box center [135, 263] width 30 height 11
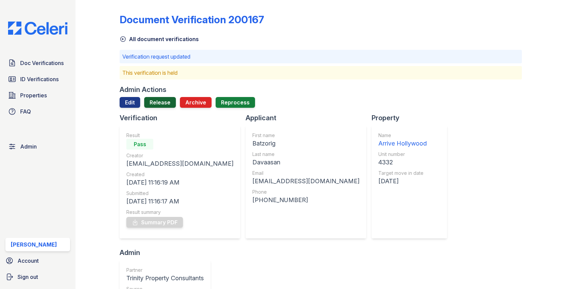
click at [167, 102] on link "Release" at bounding box center [160, 102] width 32 height 11
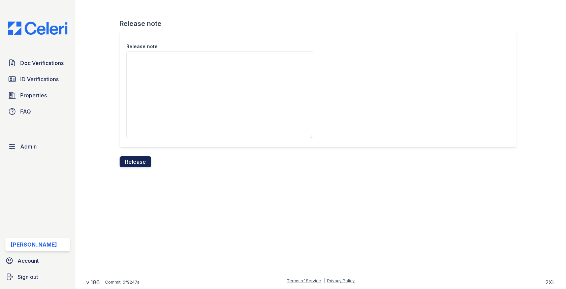
click at [139, 163] on button "Release" at bounding box center [136, 161] width 32 height 11
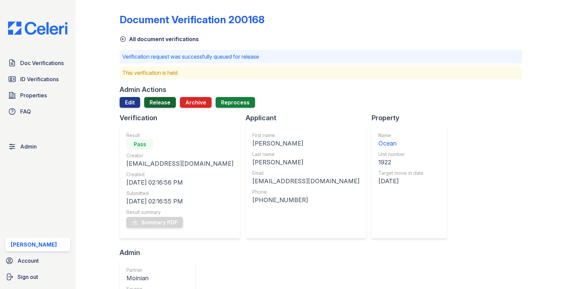
click at [173, 99] on link "Release" at bounding box center [160, 102] width 32 height 11
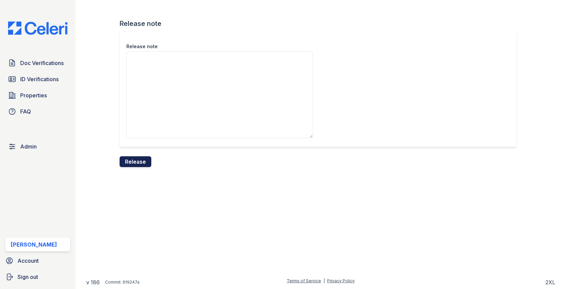
click at [138, 160] on button "Release" at bounding box center [136, 161] width 32 height 11
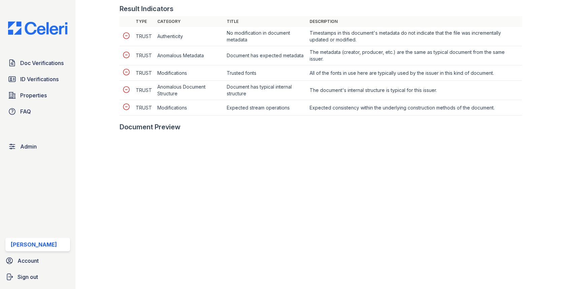
scroll to position [314, 0]
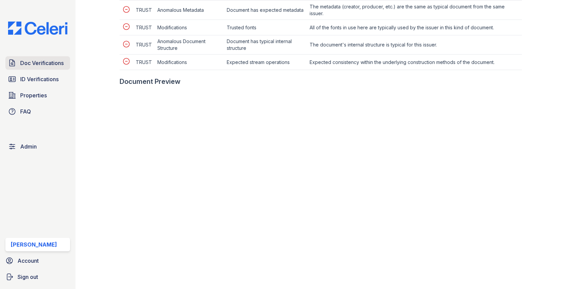
click at [31, 60] on span "Doc Verifications" at bounding box center [41, 63] width 43 height 8
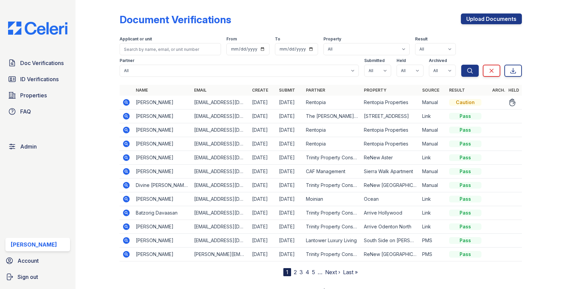
click at [129, 103] on icon at bounding box center [126, 102] width 7 height 7
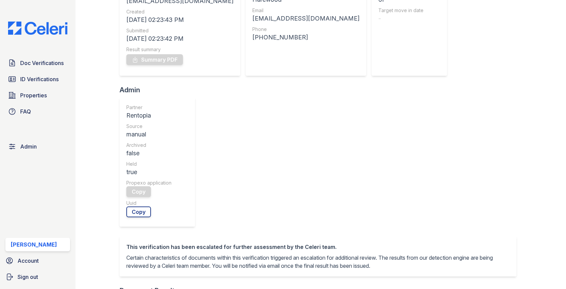
scroll to position [249, 0]
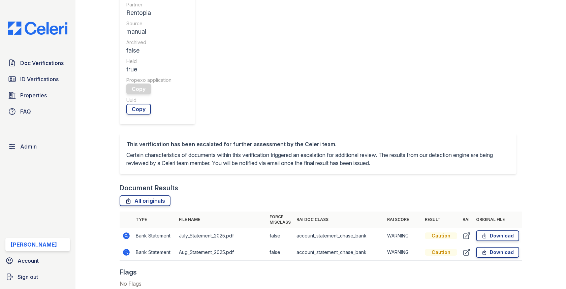
click at [128, 232] on icon at bounding box center [126, 236] width 8 height 8
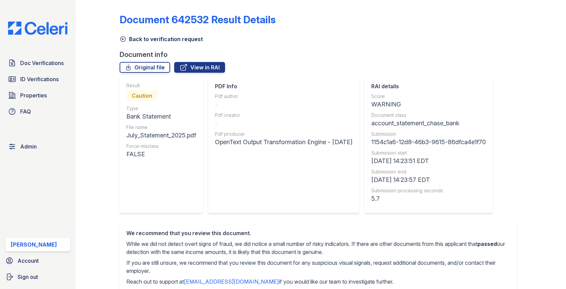
click at [133, 39] on link "Back to verification request" at bounding box center [161, 39] width 83 height 8
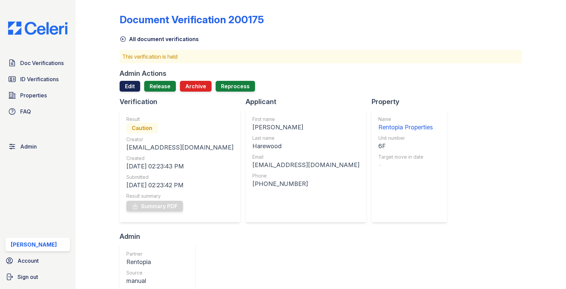
click at [129, 88] on link "Edit" at bounding box center [130, 86] width 21 height 11
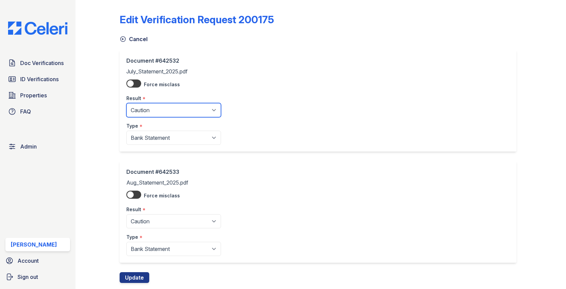
click at [149, 112] on select "Pending Sent Started Processing Pass Fail Caution Error N/A" at bounding box center [173, 110] width 95 height 14
select select "fail"
click at [126, 103] on select "Pending Sent Started Processing Pass Fail Caution Error N/A" at bounding box center [173, 110] width 95 height 14
click at [152, 208] on div "Result *" at bounding box center [173, 207] width 95 height 13
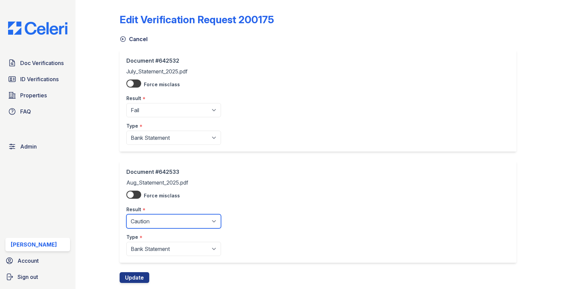
click at [152, 214] on select "Pending Sent Started Processing Pass Fail Caution Error N/A" at bounding box center [173, 221] width 95 height 14
select select "fail"
click at [126, 214] on select "Pending Sent Started Processing Pass Fail Caution Error N/A" at bounding box center [173, 221] width 95 height 14
click at [128, 273] on button "Update" at bounding box center [135, 277] width 30 height 11
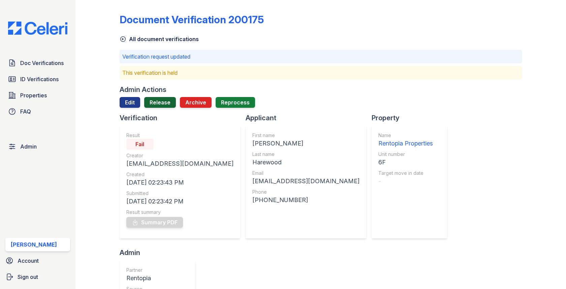
click at [154, 97] on link "Release" at bounding box center [160, 102] width 32 height 11
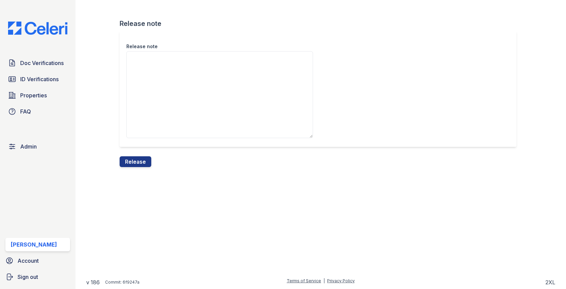
click at [153, 111] on textarea "Release note" at bounding box center [219, 94] width 187 height 87
type textarea "r"
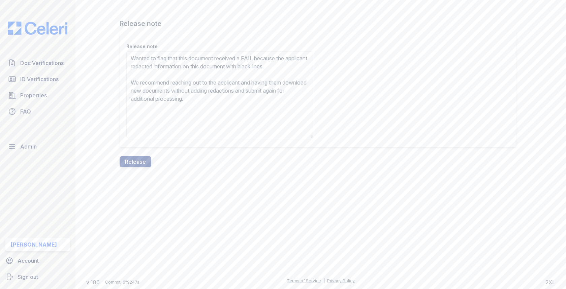
click at [139, 75] on textarea "Wanted to flag that this document received a FAIL because the applicant redacte…" at bounding box center [219, 94] width 187 height 87
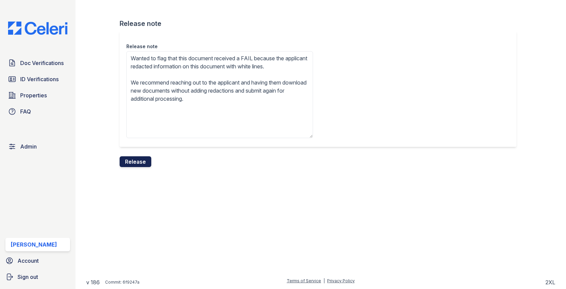
type textarea "Wanted to flag that this document received a FAIL because the applicant redacte…"
click at [132, 158] on button "Release" at bounding box center [136, 161] width 32 height 11
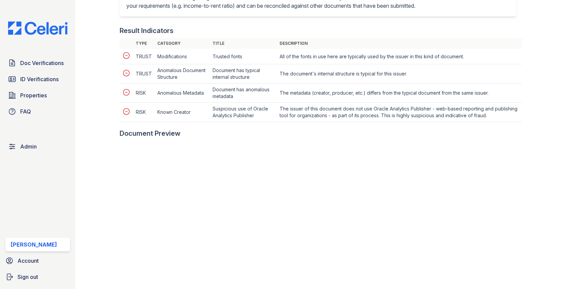
scroll to position [305, 0]
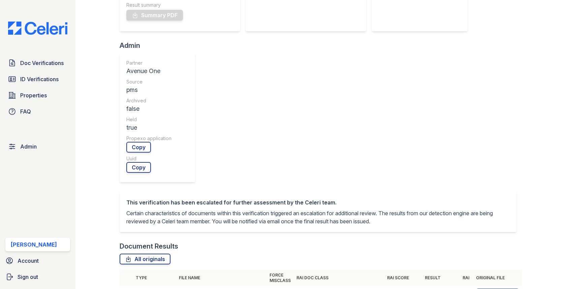
scroll to position [281, 0]
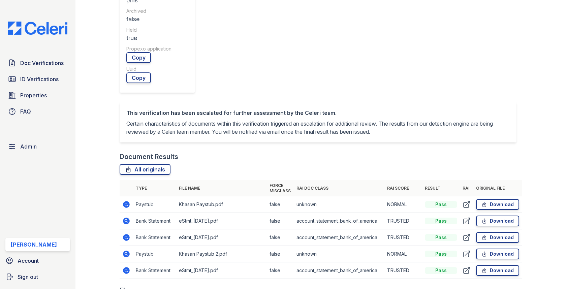
click at [124, 201] on icon at bounding box center [126, 204] width 7 height 7
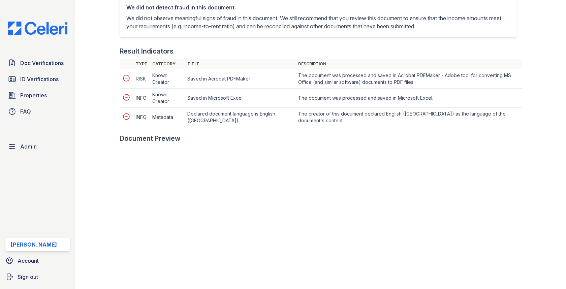
scroll to position [333, 0]
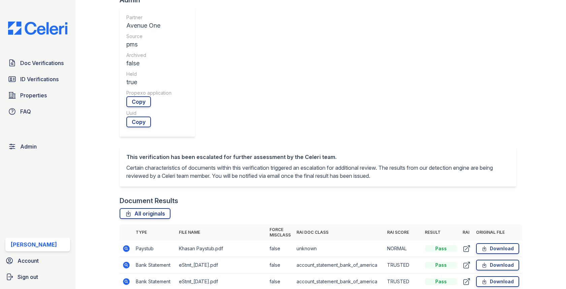
scroll to position [255, 0]
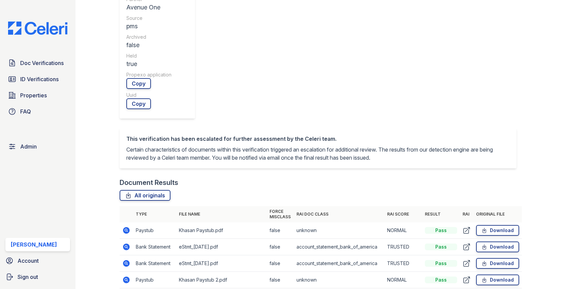
click at [128, 243] on icon at bounding box center [126, 246] width 7 height 7
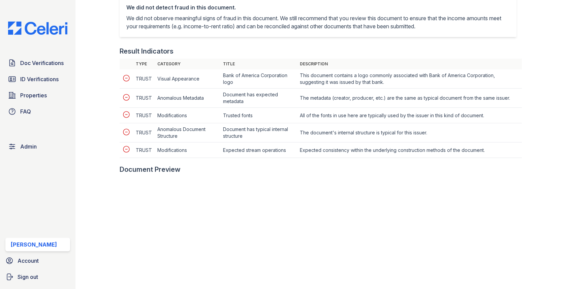
scroll to position [359, 0]
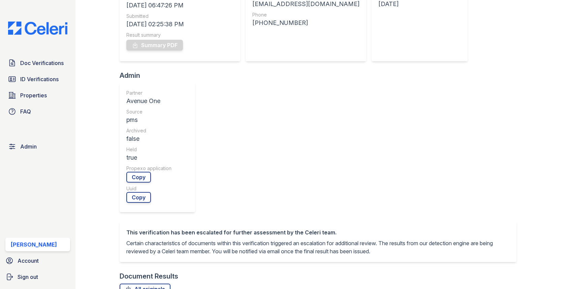
scroll to position [221, 0]
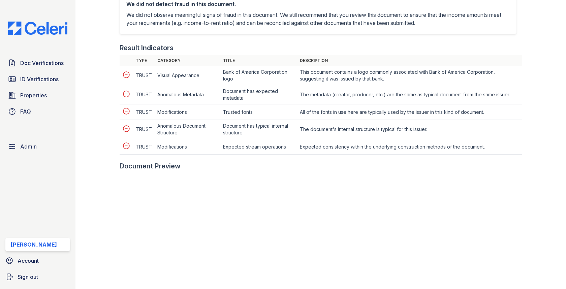
scroll to position [367, 0]
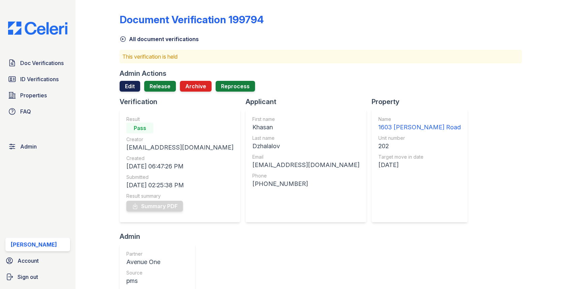
click at [139, 89] on link "Edit" at bounding box center [130, 86] width 21 height 11
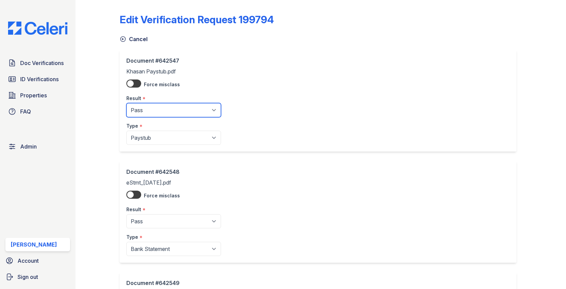
click at [145, 116] on select "Pending Sent Started Processing Pass Fail Caution Error N/A" at bounding box center [173, 110] width 95 height 14
select select "caution"
click at [126, 103] on select "Pending Sent Started Processing Pass Fail Caution Error N/A" at bounding box center [173, 110] width 95 height 14
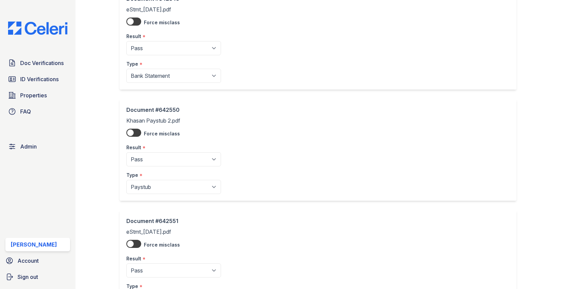
scroll to position [348, 0]
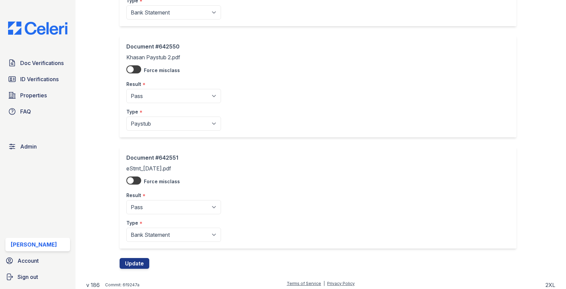
click at [174, 103] on div "Type *" at bounding box center [173, 109] width 95 height 13
click at [174, 96] on select "Pending Sent Started Processing Pass Fail Caution Error N/A" at bounding box center [173, 96] width 95 height 14
select select "caution"
click at [126, 89] on select "Pending Sent Started Processing Pass Fail Caution Error N/A" at bounding box center [173, 96] width 95 height 14
click at [144, 259] on button "Update" at bounding box center [135, 263] width 30 height 11
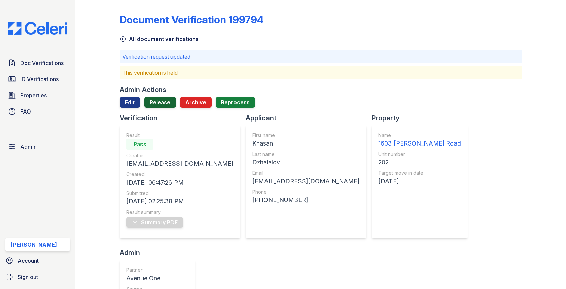
click at [157, 102] on link "Release" at bounding box center [160, 102] width 32 height 11
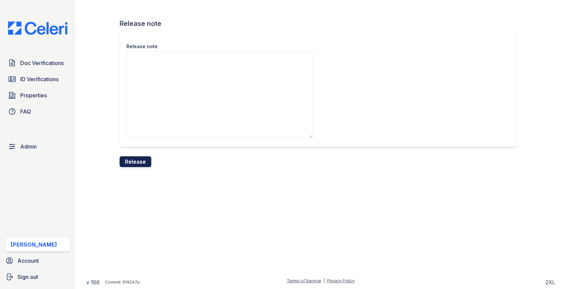
click at [134, 162] on button "Release" at bounding box center [136, 161] width 32 height 11
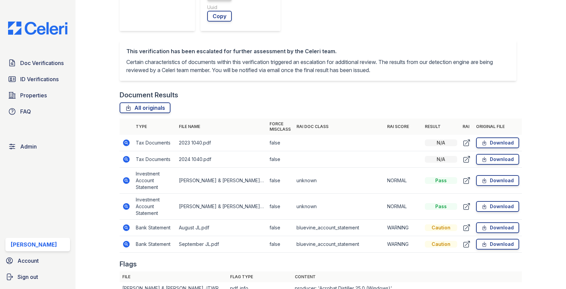
scroll to position [324, 0]
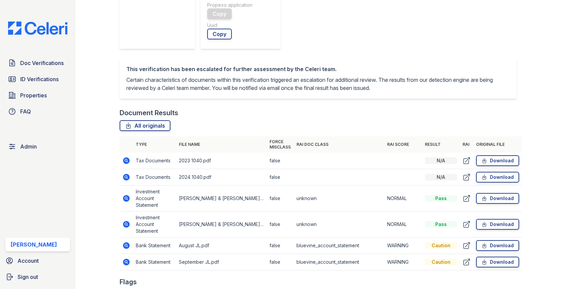
click at [130, 237] on td at bounding box center [126, 245] width 13 height 17
click at [131, 237] on td at bounding box center [126, 245] width 13 height 17
click at [129, 241] on icon at bounding box center [126, 245] width 8 height 8
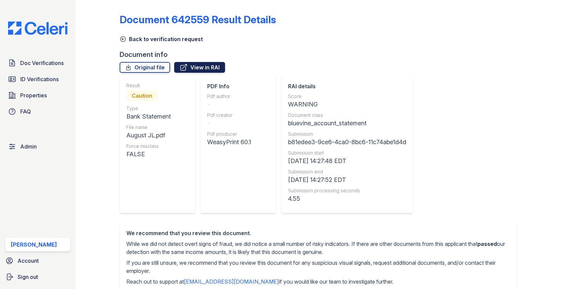
click at [193, 68] on link "View in RAI" at bounding box center [199, 67] width 51 height 11
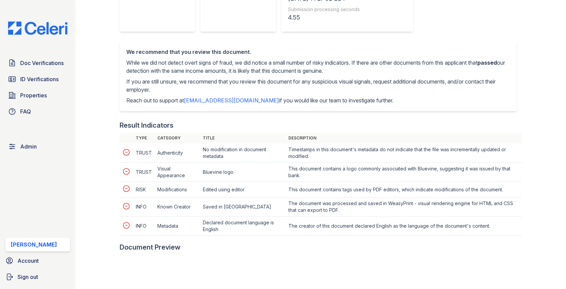
scroll to position [256, 0]
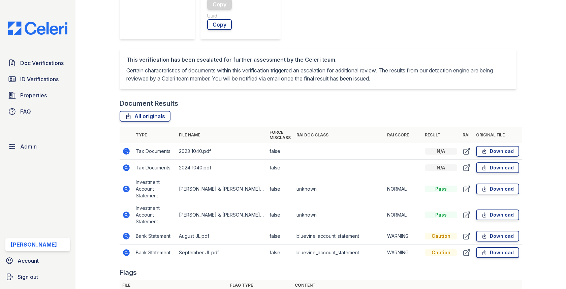
scroll to position [317, 0]
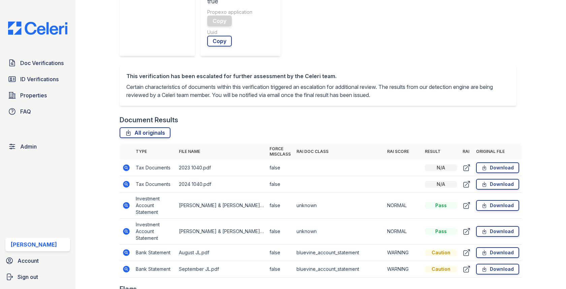
click at [126, 201] on icon at bounding box center [126, 205] width 8 height 8
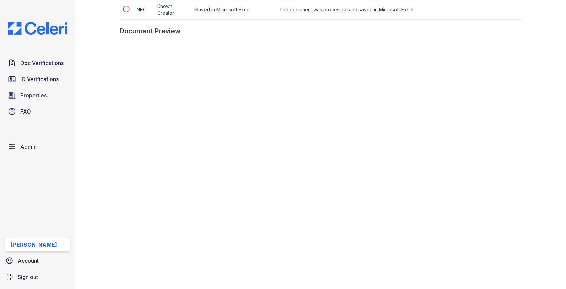
scroll to position [386, 0]
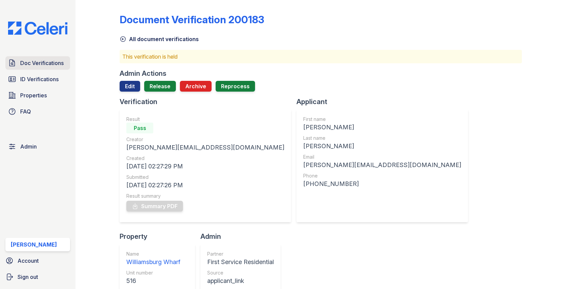
click at [52, 62] on span "Doc Verifications" at bounding box center [41, 63] width 43 height 8
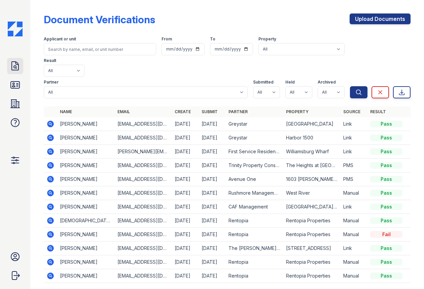
click at [13, 63] on icon at bounding box center [15, 66] width 11 height 11
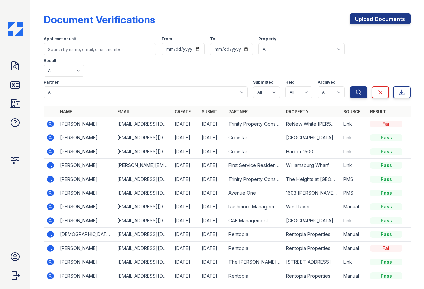
click at [53, 121] on icon at bounding box center [50, 124] width 7 height 7
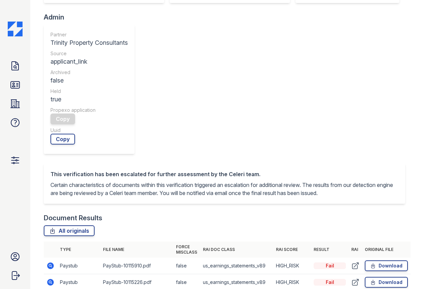
scroll to position [368, 0]
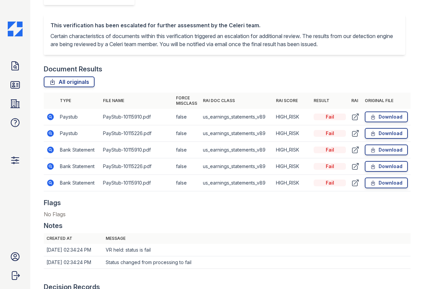
click at [46, 133] on icon at bounding box center [50, 133] width 8 height 8
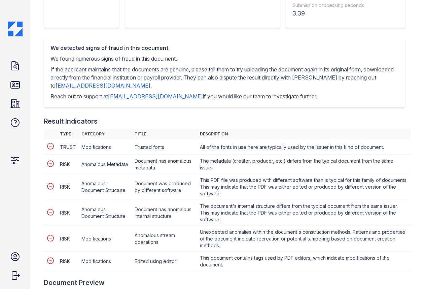
scroll to position [305, 0]
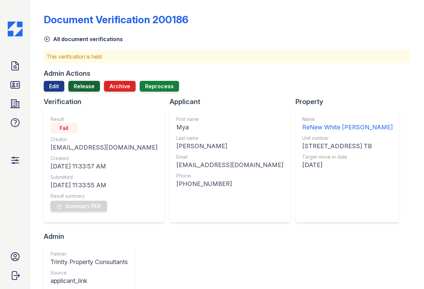
click at [86, 88] on link "Release" at bounding box center [84, 86] width 32 height 11
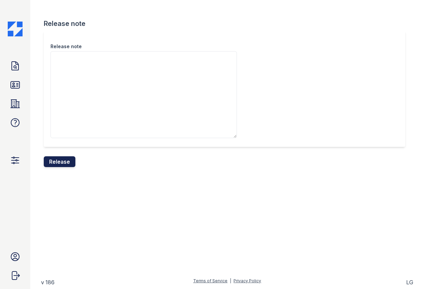
click at [64, 160] on button "Release" at bounding box center [60, 161] width 32 height 11
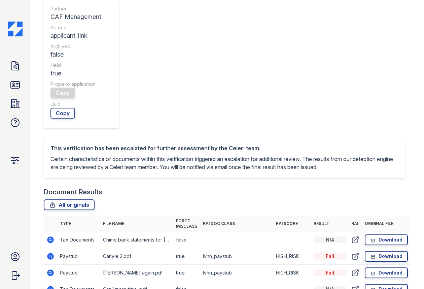
scroll to position [253, 0]
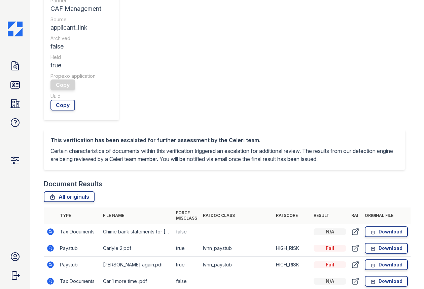
click at [52, 245] on icon at bounding box center [50, 248] width 7 height 7
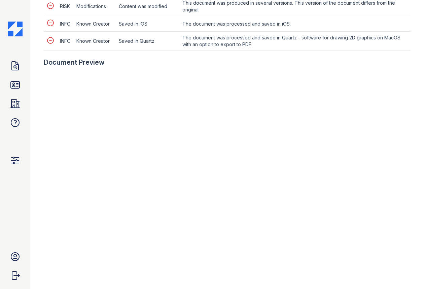
scroll to position [441, 0]
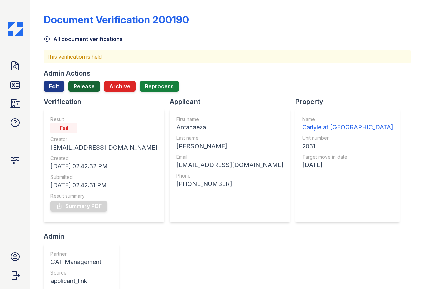
click at [82, 88] on link "Release" at bounding box center [84, 86] width 32 height 11
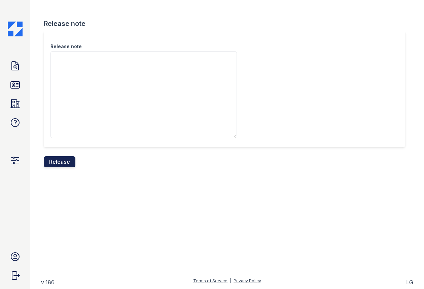
click at [67, 157] on button "Release" at bounding box center [60, 161] width 32 height 11
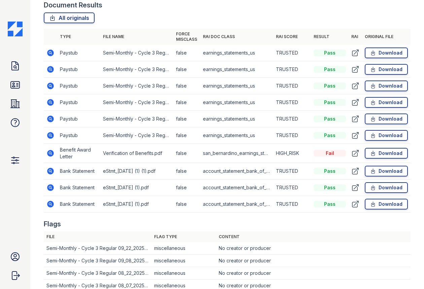
scroll to position [446, 0]
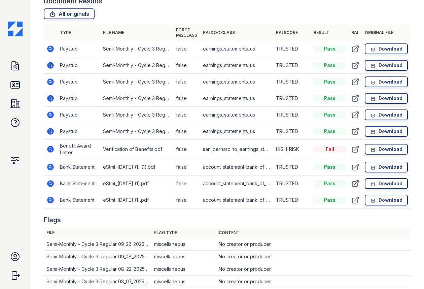
click at [54, 145] on icon at bounding box center [50, 149] width 8 height 8
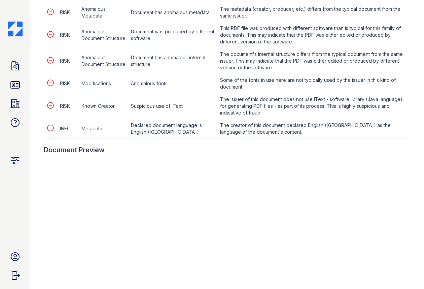
scroll to position [414, 0]
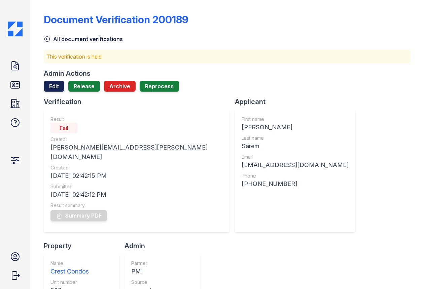
click at [54, 87] on link "Edit" at bounding box center [54, 86] width 21 height 11
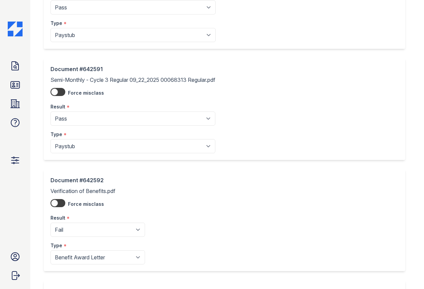
scroll to position [568, 0]
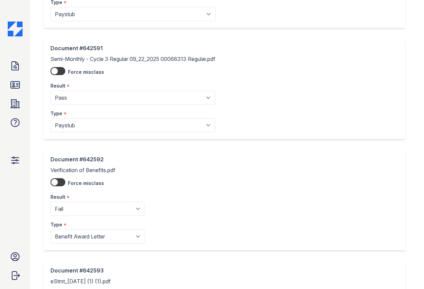
click at [88, 197] on div "Result *" at bounding box center [98, 194] width 95 height 13
click at [88, 205] on select "Pending Sent Started Processing Pass Fail Caution Error N/A" at bounding box center [98, 209] width 95 height 14
select select "caution"
click at [51, 202] on select "Pending Sent Started Processing Pass Fail Caution Error N/A" at bounding box center [98, 209] width 95 height 14
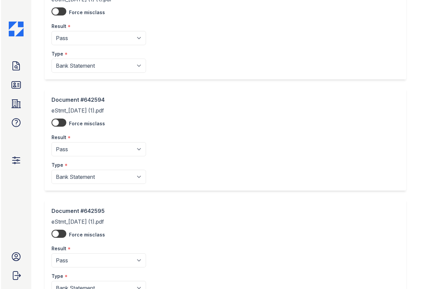
scroll to position [900, 0]
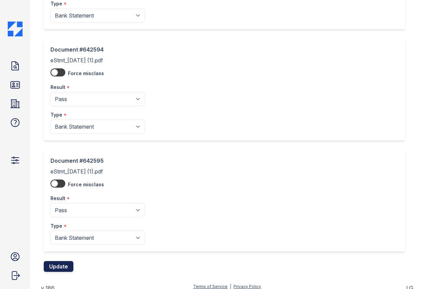
click at [65, 261] on button "Update" at bounding box center [59, 266] width 30 height 11
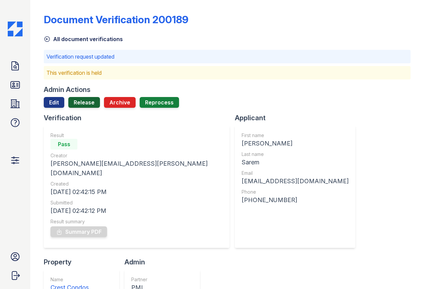
click at [89, 101] on link "Release" at bounding box center [84, 102] width 32 height 11
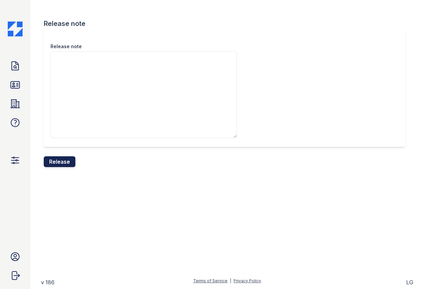
click at [62, 162] on button "Release" at bounding box center [60, 161] width 32 height 11
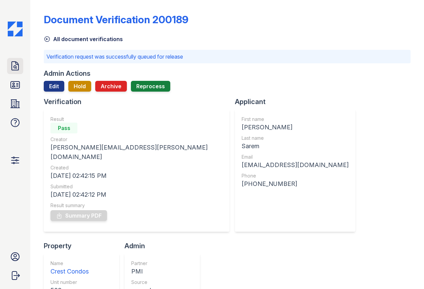
click at [12, 66] on icon at bounding box center [15, 66] width 11 height 11
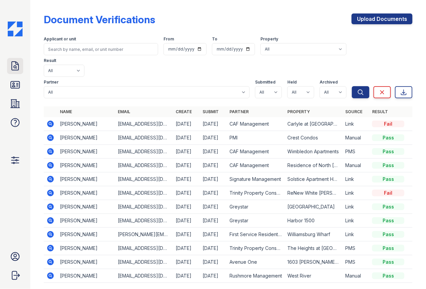
click at [11, 62] on icon at bounding box center [15, 66] width 11 height 11
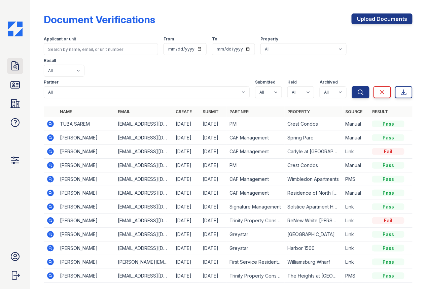
click at [21, 69] on link "Doc Verifications" at bounding box center [15, 66] width 16 height 16
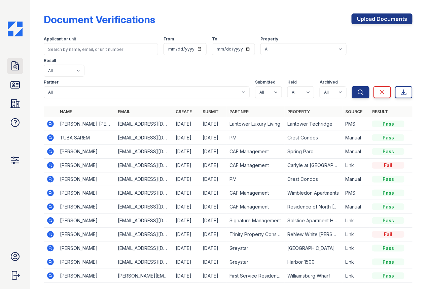
click at [12, 65] on icon at bounding box center [15, 66] width 7 height 8
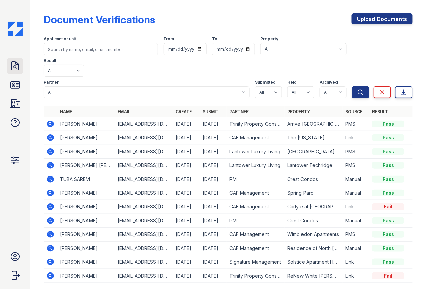
click at [17, 68] on icon at bounding box center [15, 66] width 11 height 11
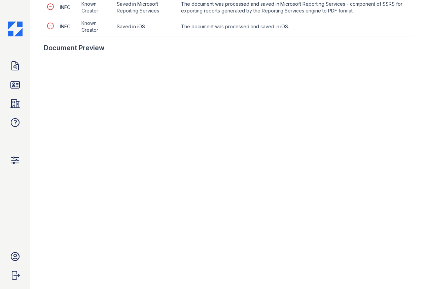
scroll to position [352, 0]
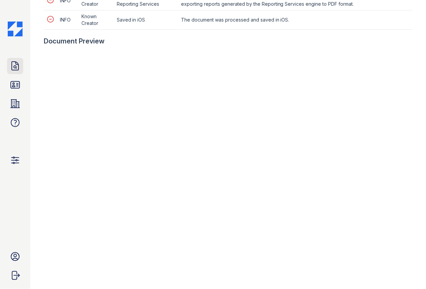
click at [16, 70] on icon at bounding box center [15, 66] width 11 height 11
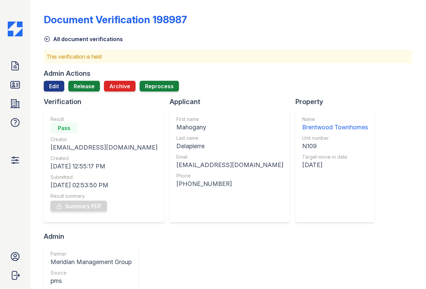
click at [86, 80] on div "Admin Actions Edit Release Archive Reprocess" at bounding box center [228, 83] width 369 height 28
click at [84, 86] on link "Release" at bounding box center [84, 86] width 32 height 11
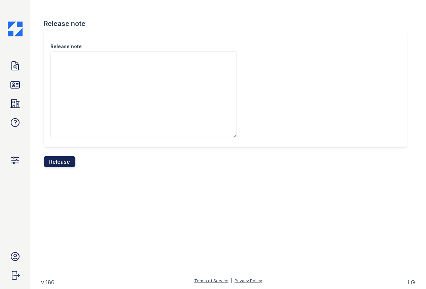
click at [70, 160] on button "Release" at bounding box center [60, 161] width 32 height 11
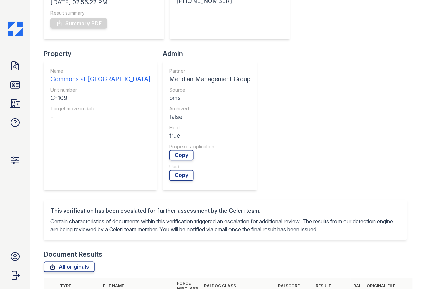
scroll to position [322, 0]
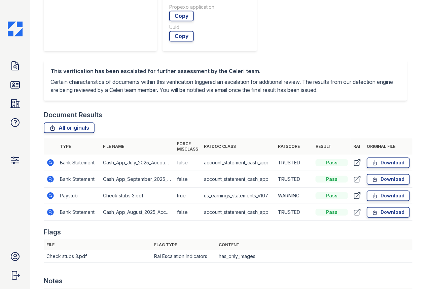
click at [53, 196] on icon at bounding box center [50, 195] width 7 height 7
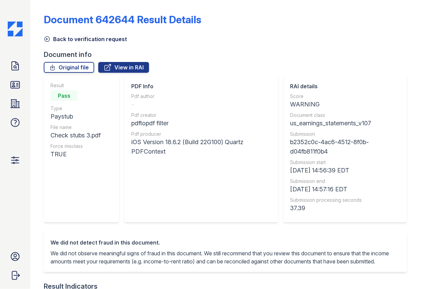
click at [57, 38] on link "Back to verification request" at bounding box center [85, 39] width 83 height 8
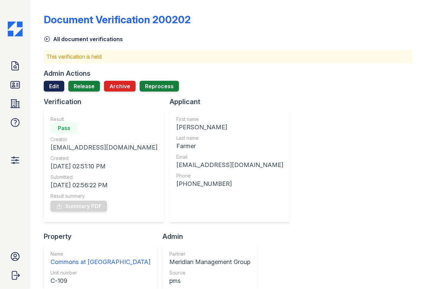
click at [55, 88] on link "Edit" at bounding box center [54, 86] width 21 height 11
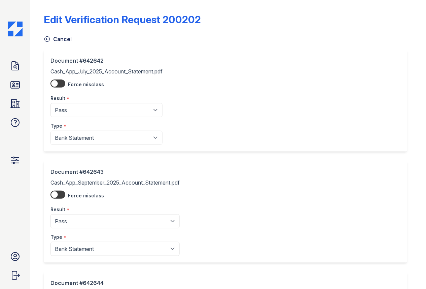
scroll to position [237, 0]
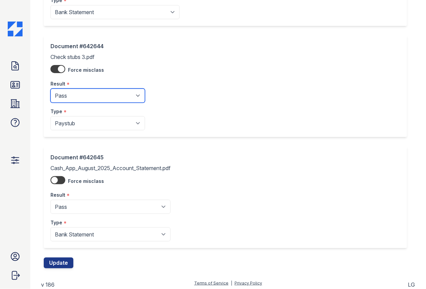
click at [97, 97] on select "Pending Sent Started Processing Pass Fail Caution Error N/A" at bounding box center [98, 96] width 95 height 14
select select "fail"
click at [51, 89] on select "Pending Sent Started Processing Pass Fail Caution Error N/A" at bounding box center [98, 96] width 95 height 14
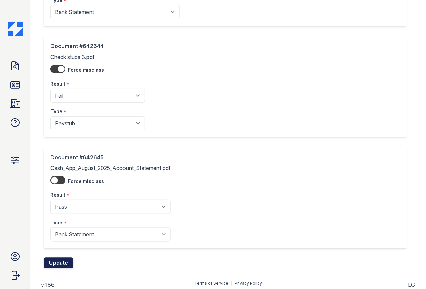
click at [63, 258] on button "Update" at bounding box center [59, 263] width 30 height 11
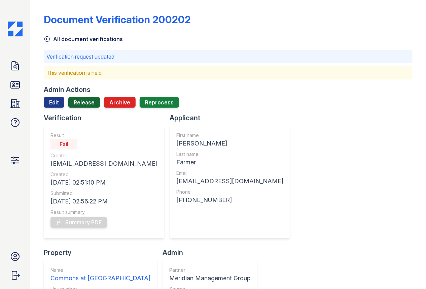
click at [91, 102] on link "Release" at bounding box center [84, 102] width 32 height 11
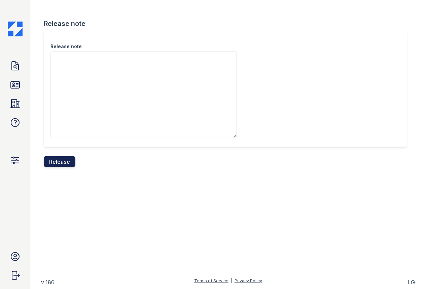
click at [64, 166] on button "Release" at bounding box center [60, 161] width 32 height 11
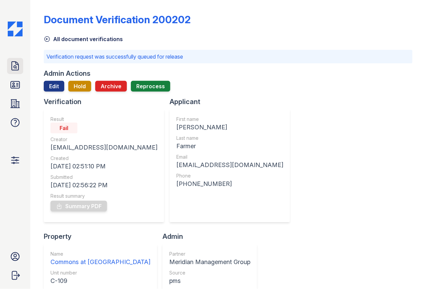
click at [20, 66] on icon at bounding box center [15, 66] width 11 height 11
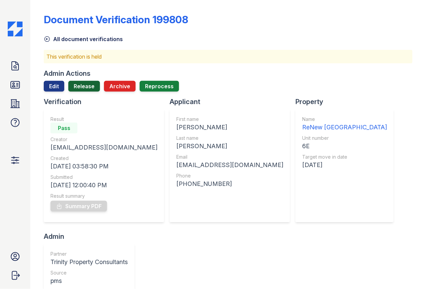
click at [89, 85] on link "Release" at bounding box center [84, 86] width 32 height 11
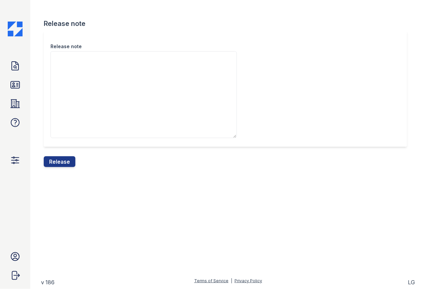
click at [65, 151] on div "Release note" at bounding box center [228, 93] width 369 height 125
click at [65, 159] on button "Release" at bounding box center [60, 161] width 32 height 11
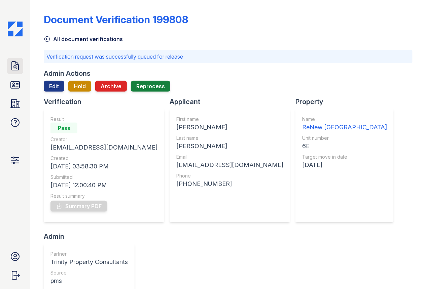
click at [15, 68] on icon at bounding box center [15, 66] width 11 height 11
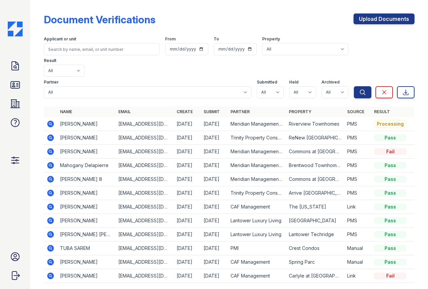
click at [4, 70] on div "Doc Verifications ID Verifications Properties FAQ Admin [PERSON_NAME] Account S…" at bounding box center [15, 144] width 30 height 289
click at [16, 65] on icon at bounding box center [15, 66] width 11 height 11
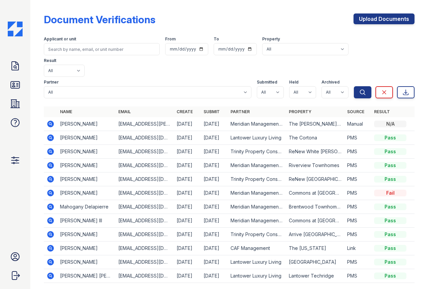
click at [51, 121] on icon at bounding box center [50, 124] width 7 height 7
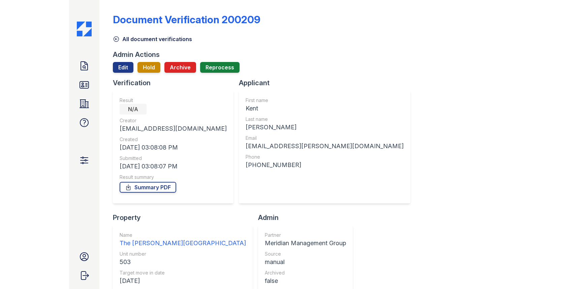
scroll to position [160, 0]
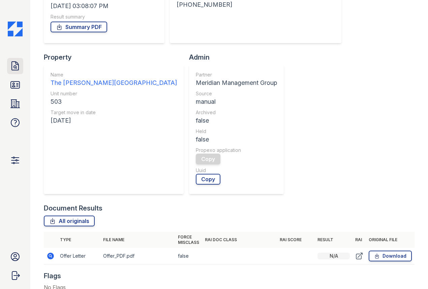
click at [13, 61] on icon at bounding box center [15, 66] width 11 height 11
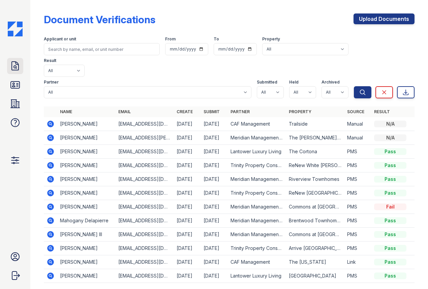
click at [19, 67] on icon at bounding box center [15, 66] width 11 height 11
click at [11, 71] on link "Doc Verifications" at bounding box center [15, 66] width 16 height 16
click at [10, 66] on icon at bounding box center [15, 66] width 11 height 11
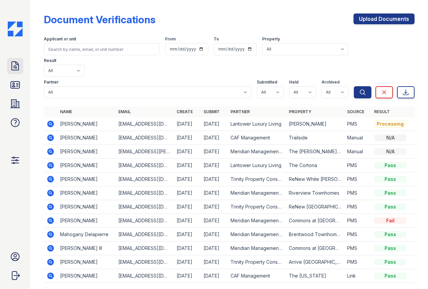
click at [14, 63] on icon at bounding box center [15, 66] width 11 height 11
click at [20, 69] on icon at bounding box center [15, 66] width 11 height 11
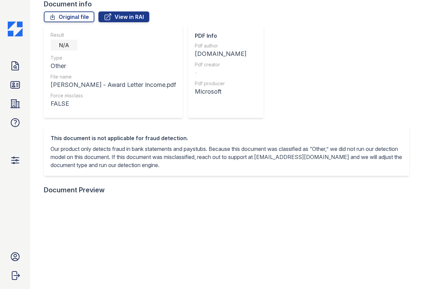
scroll to position [112, 0]
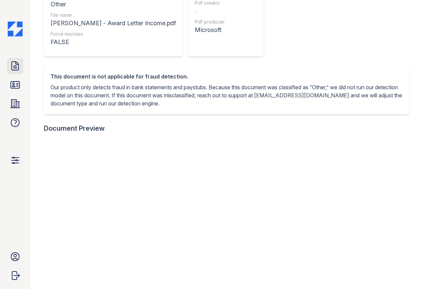
click at [12, 63] on icon at bounding box center [15, 66] width 7 height 8
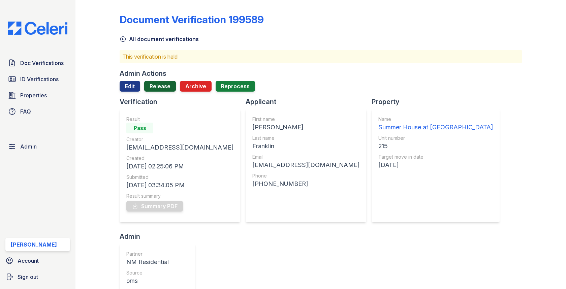
click at [152, 83] on link "Release" at bounding box center [160, 86] width 32 height 11
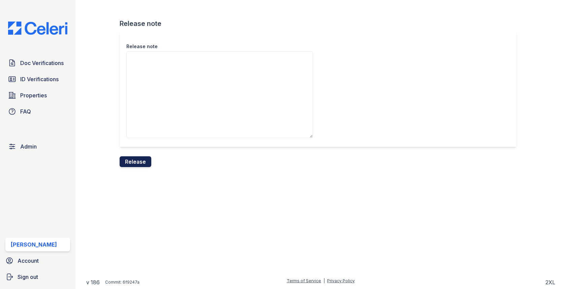
click at [139, 166] on button "Release" at bounding box center [136, 161] width 32 height 11
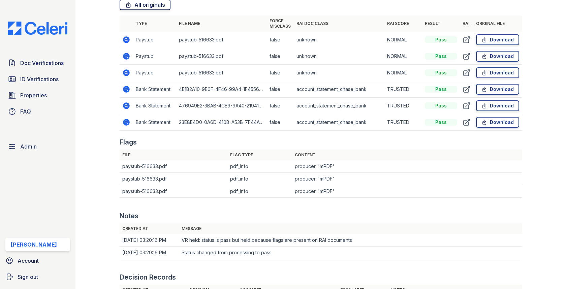
scroll to position [470, 0]
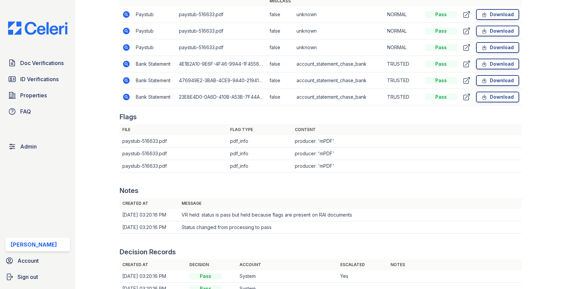
click at [129, 32] on icon at bounding box center [126, 31] width 7 height 7
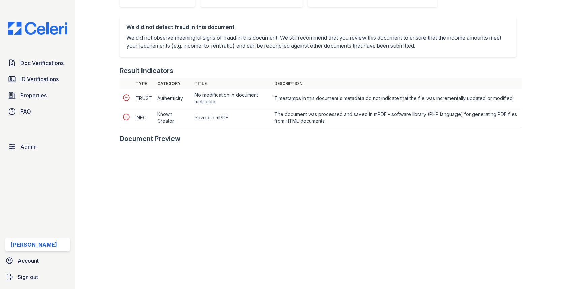
scroll to position [268, 0]
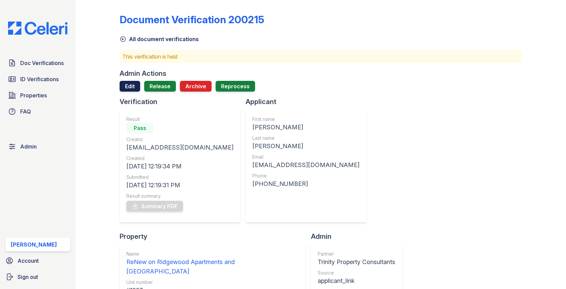
click at [134, 83] on link "Edit" at bounding box center [130, 86] width 21 height 11
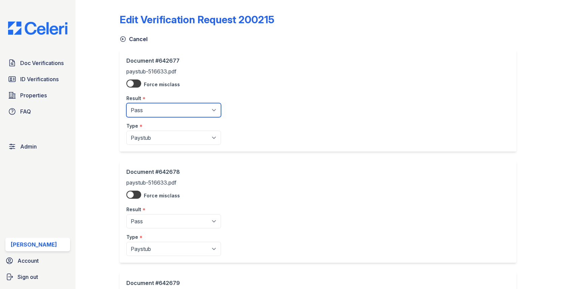
click at [149, 113] on select "Pending Sent Started Processing Pass Fail Caution Error N/A" at bounding box center [173, 110] width 95 height 14
select select "fail"
click at [126, 103] on select "Pending Sent Started Processing Pass Fail Caution Error N/A" at bounding box center [173, 110] width 95 height 14
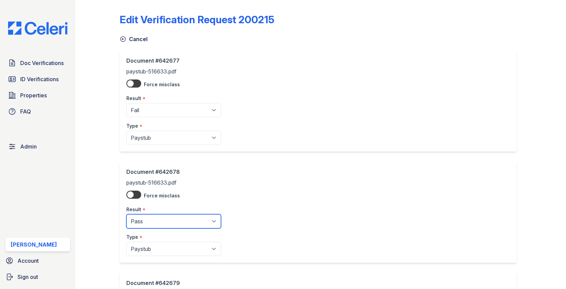
click at [157, 225] on select "Pending Sent Started Processing Pass Fail Caution Error N/A" at bounding box center [173, 221] width 95 height 14
click at [126, 214] on select "Pending Sent Started Processing Pass Fail Caution Error N/A" at bounding box center [173, 221] width 95 height 14
click at [156, 217] on select "Pending Sent Started Processing Pass Fail Caution Error N/A" at bounding box center [173, 221] width 95 height 14
select select "fail"
click at [126, 214] on select "Pending Sent Started Processing Pass Fail Caution Error N/A" at bounding box center [173, 221] width 95 height 14
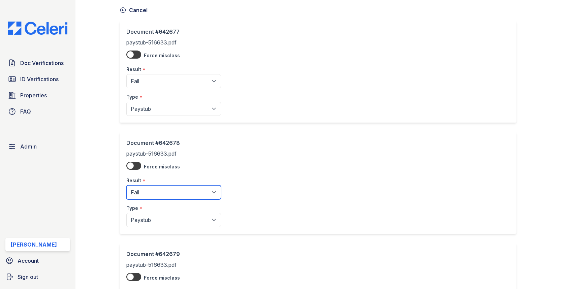
scroll to position [207, 0]
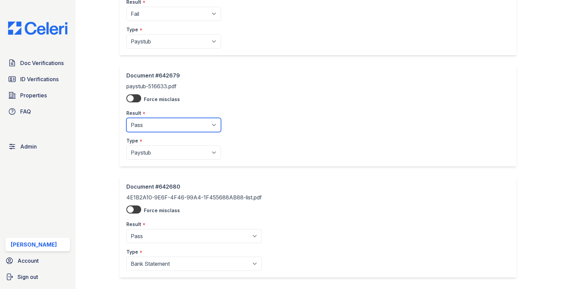
click at [166, 126] on select "Pending Sent Started Processing Pass Fail Caution Error N/A" at bounding box center [173, 125] width 95 height 14
select select "fail"
click at [126, 118] on select "Pending Sent Started Processing Pass Fail Caution Error N/A" at bounding box center [173, 125] width 95 height 14
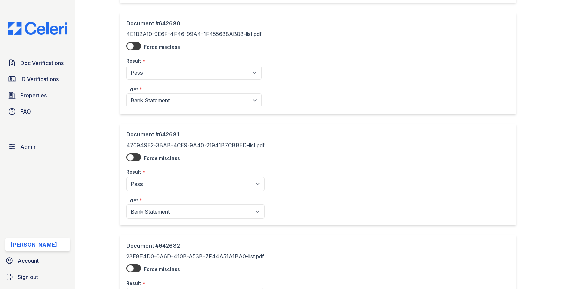
scroll to position [458, 0]
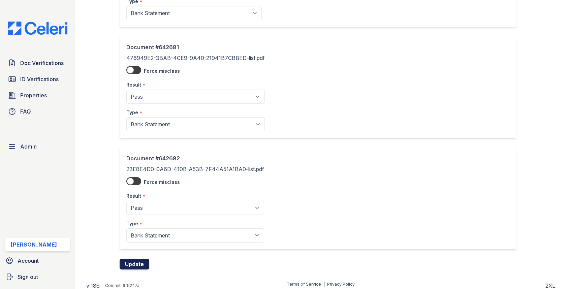
click at [142, 259] on button "Update" at bounding box center [135, 264] width 30 height 11
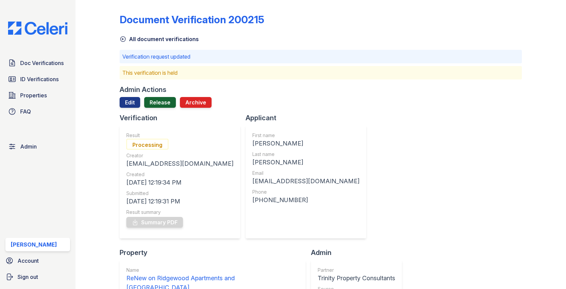
click at [171, 104] on link "Release" at bounding box center [160, 102] width 32 height 11
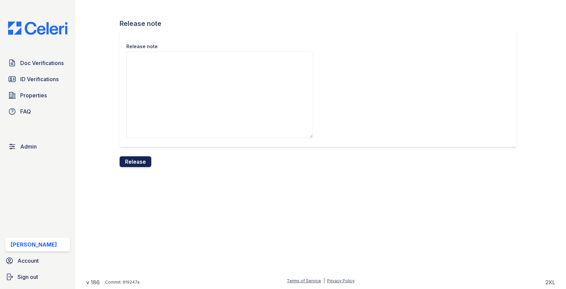
click at [145, 161] on button "Release" at bounding box center [136, 161] width 32 height 11
